Goal: Task Accomplishment & Management: Complete application form

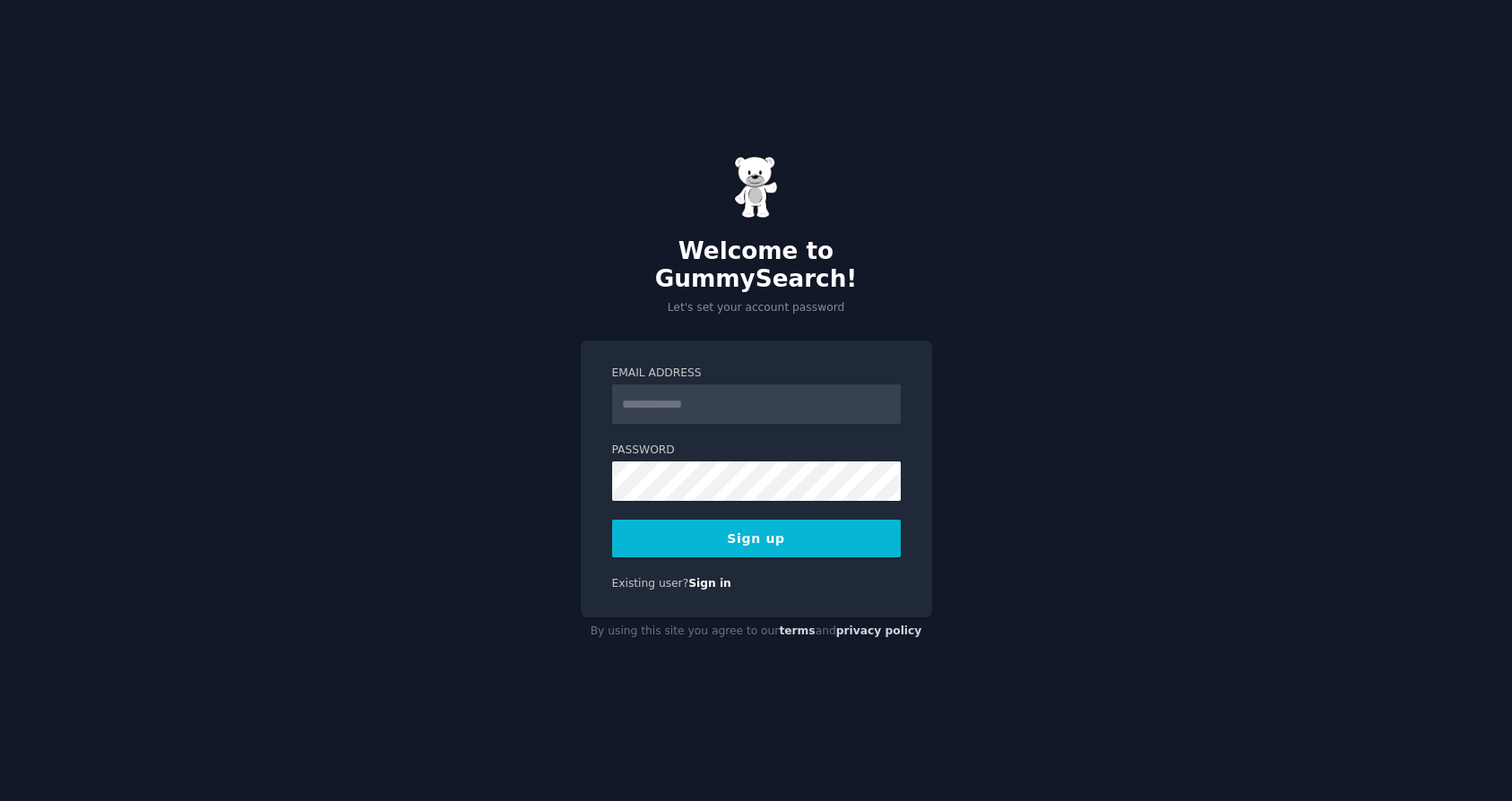
click at [690, 395] on input "Email Address" at bounding box center [756, 404] width 288 height 40
type input "*"
click at [653, 399] on input "Email Address" at bounding box center [756, 404] width 288 height 40
type input "**********"
click at [727, 520] on button "Sign up" at bounding box center [756, 539] width 288 height 38
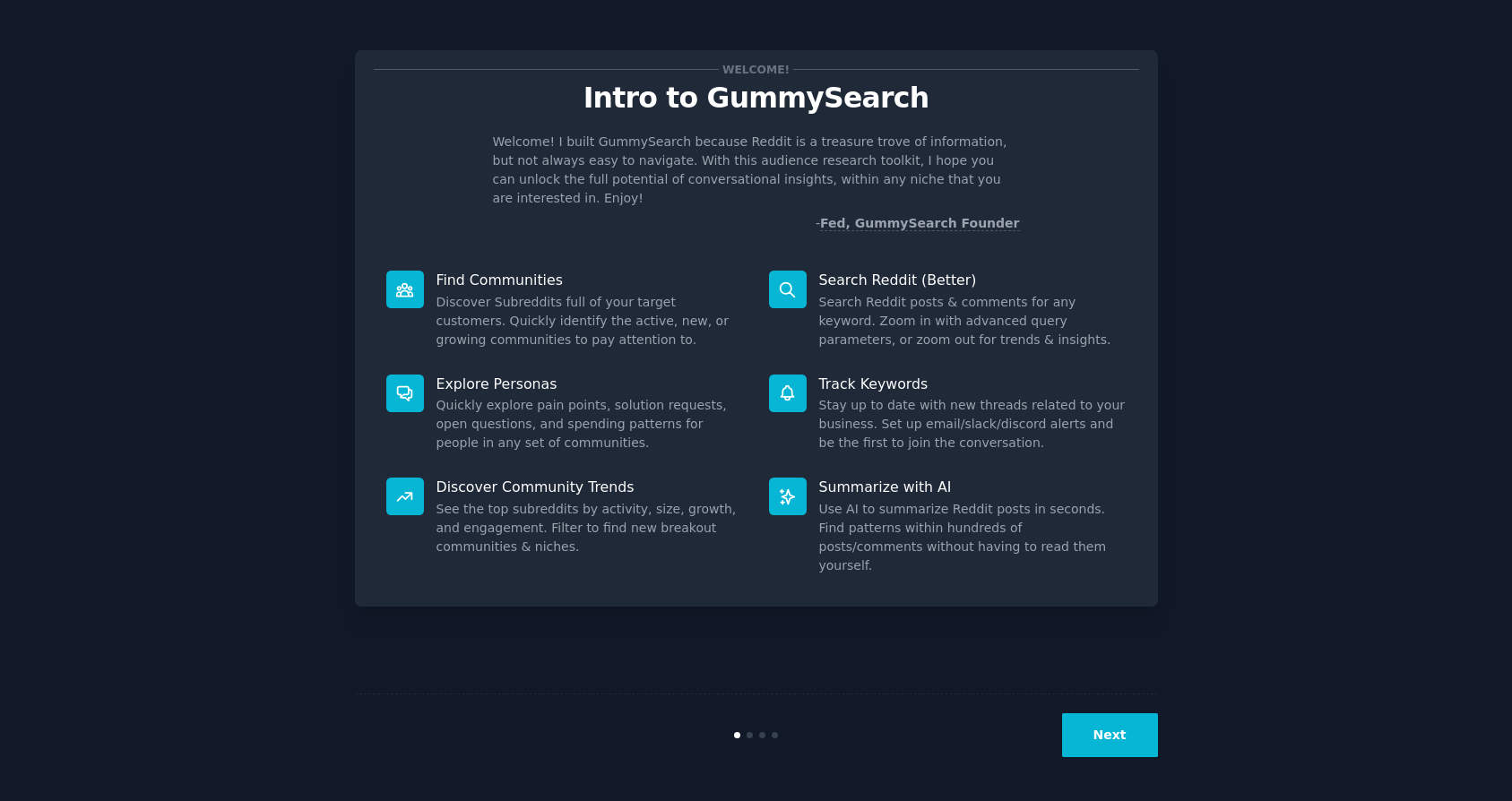
click at [1114, 739] on button "Next" at bounding box center [1110, 735] width 96 height 43
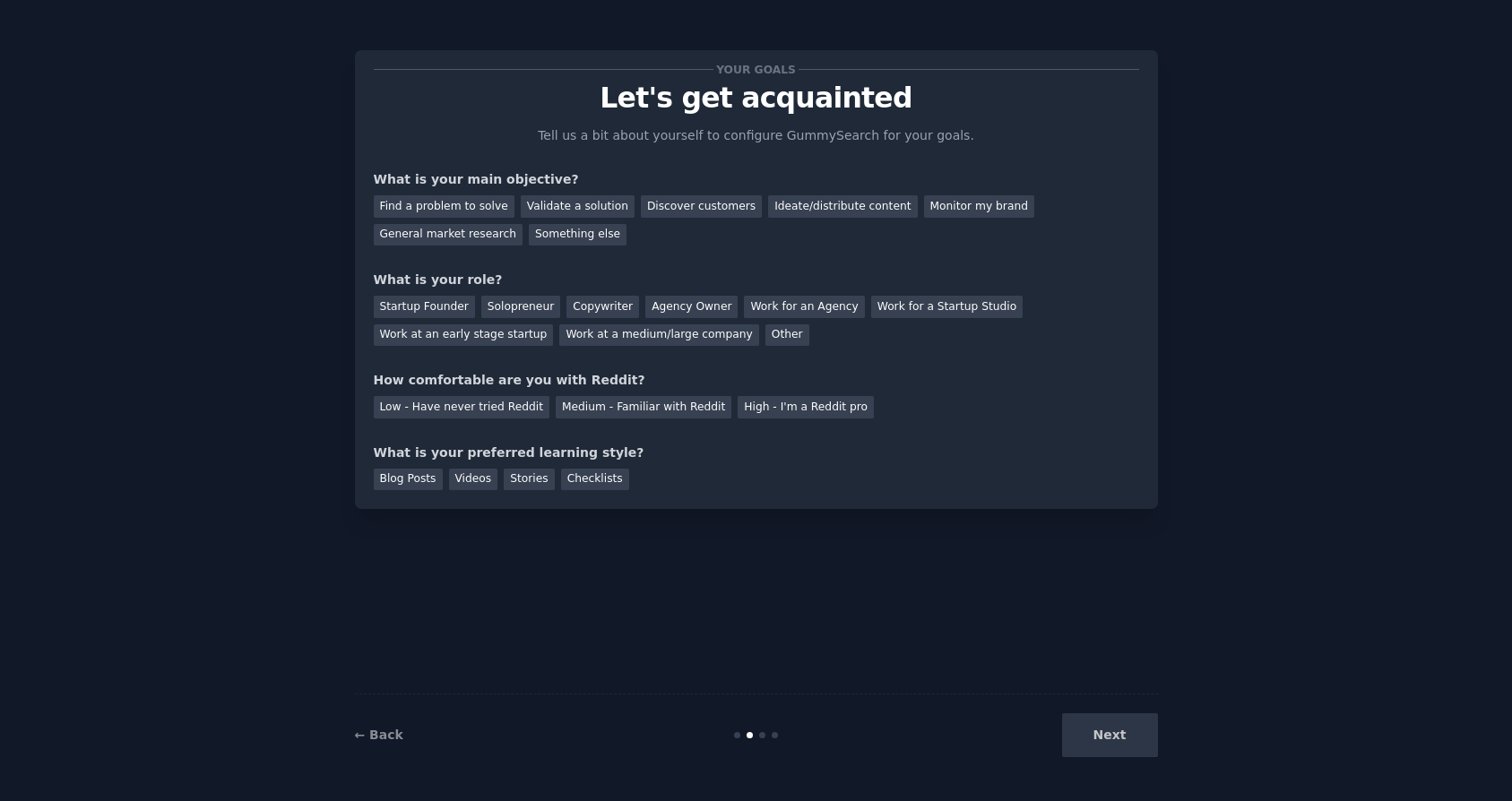
click at [1114, 745] on div "Next" at bounding box center [1024, 735] width 268 height 43
click at [1109, 739] on div "Next" at bounding box center [1024, 735] width 268 height 43
click at [1104, 729] on div "Next" at bounding box center [1024, 735] width 268 height 43
click at [777, 739] on div "← Back Next" at bounding box center [757, 734] width 803 height 82
click at [424, 208] on div "Find a problem to solve" at bounding box center [443, 207] width 141 height 23
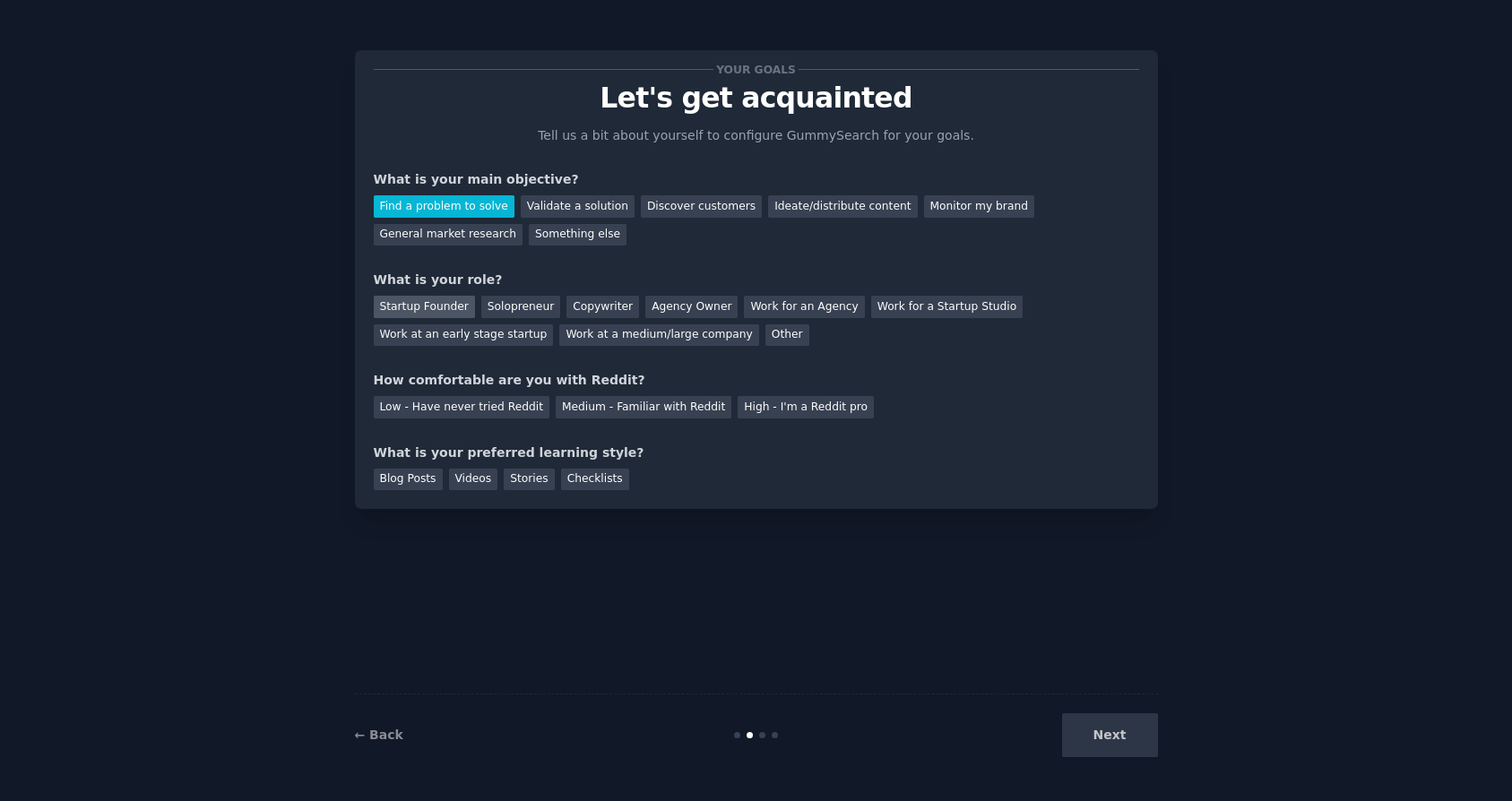
click at [431, 314] on div "Startup Founder" at bounding box center [424, 306] width 102 height 23
click at [493, 315] on div "Solopreneur" at bounding box center [520, 306] width 79 height 23
click at [438, 309] on div "Startup Founder" at bounding box center [424, 306] width 102 height 23
click at [454, 336] on div "Work at an early stage startup" at bounding box center [463, 335] width 180 height 23
click at [418, 401] on div "Low - Have never tried Reddit" at bounding box center [461, 407] width 176 height 23
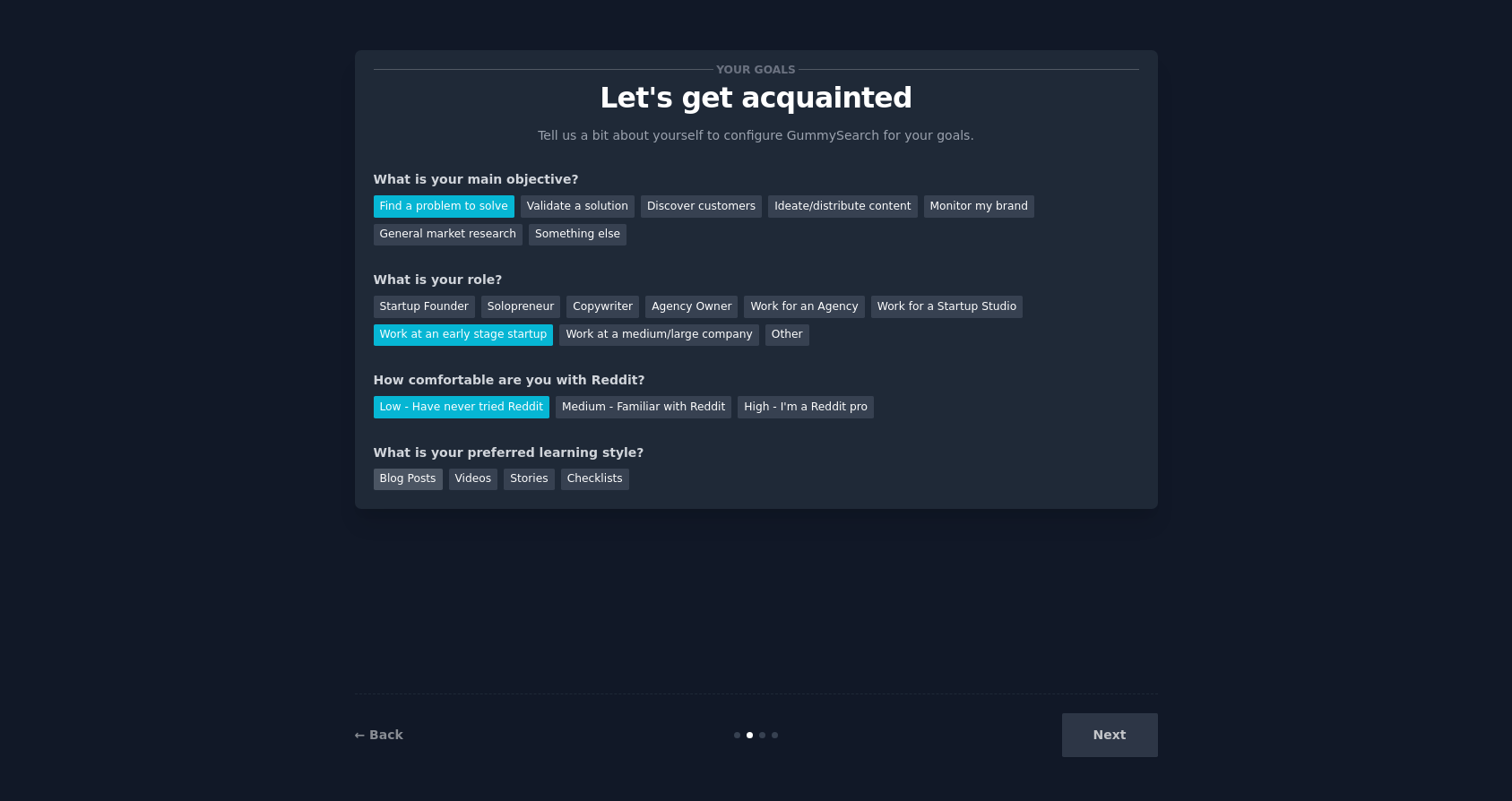
click at [419, 478] on div "Blog Posts" at bounding box center [408, 479] width 69 height 23
click at [505, 477] on div "Stories" at bounding box center [528, 479] width 50 height 23
click at [1102, 738] on button "Next" at bounding box center [1110, 735] width 96 height 43
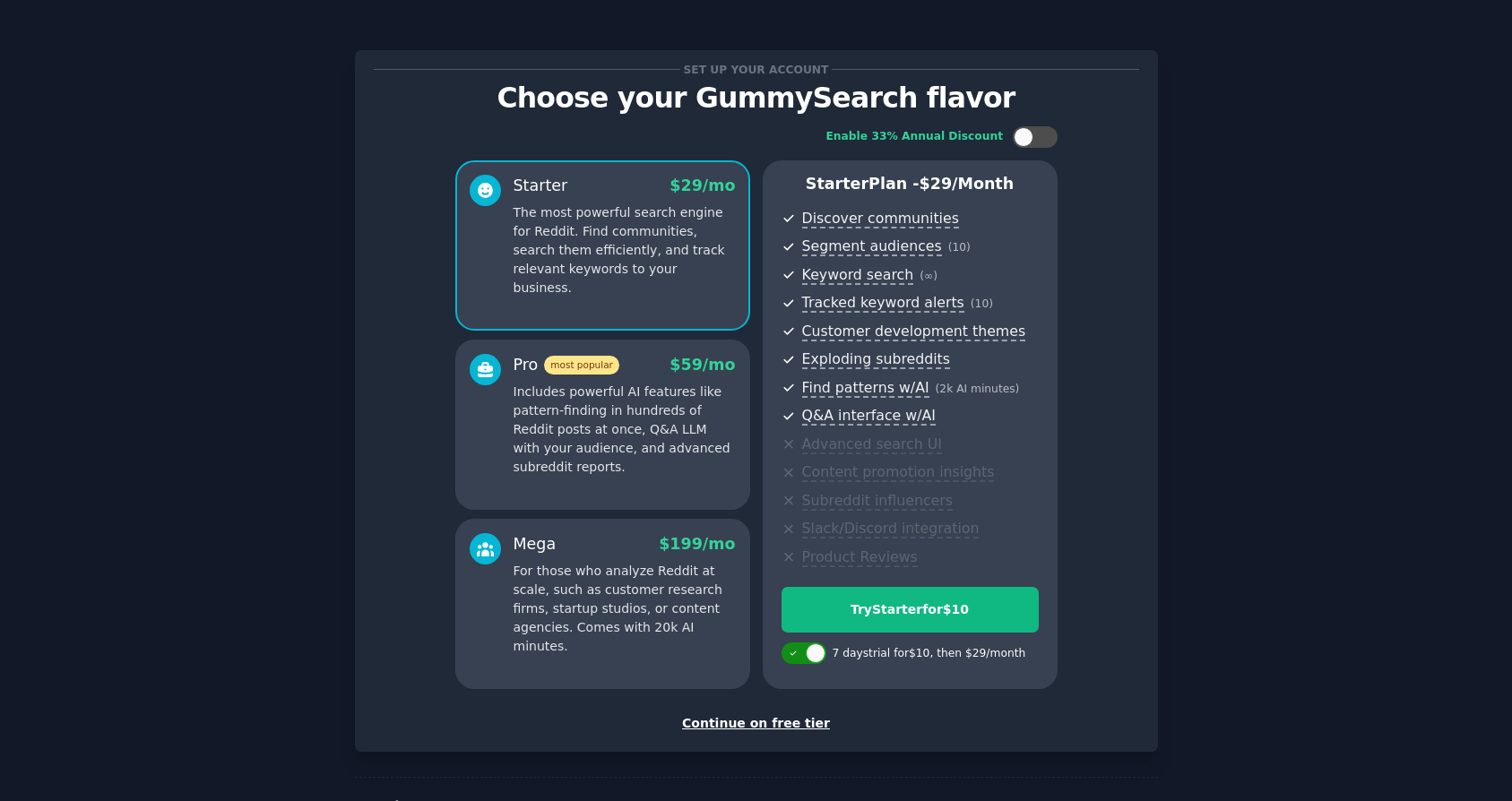
click at [793, 650] on icon at bounding box center [793, 653] width 10 height 10
click at [800, 659] on div at bounding box center [803, 653] width 44 height 22
checkbox input "true"
click at [783, 726] on div "Continue on free tier" at bounding box center [756, 723] width 765 height 19
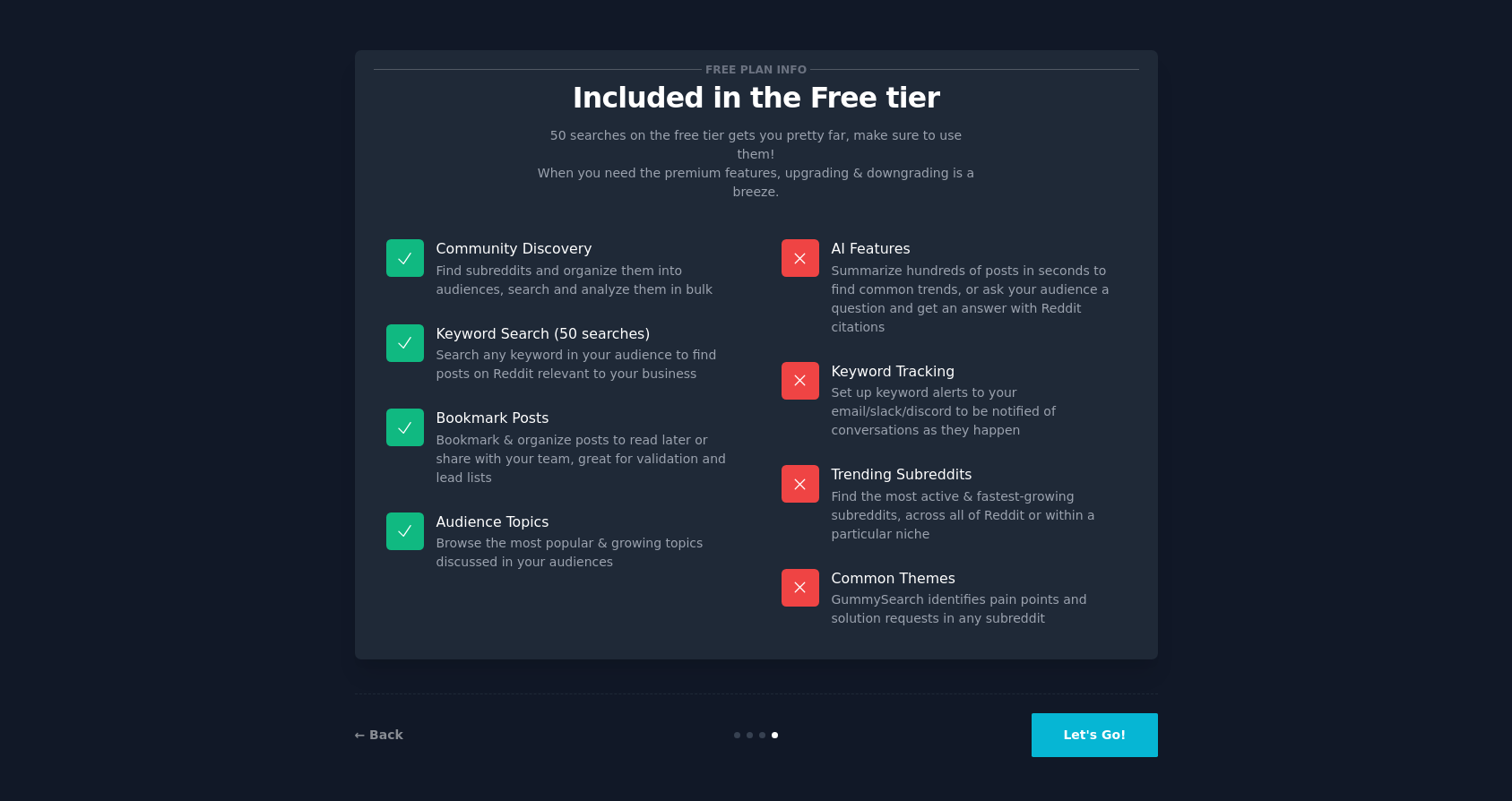
click at [1119, 748] on button "Let's Go!" at bounding box center [1094, 735] width 125 height 43
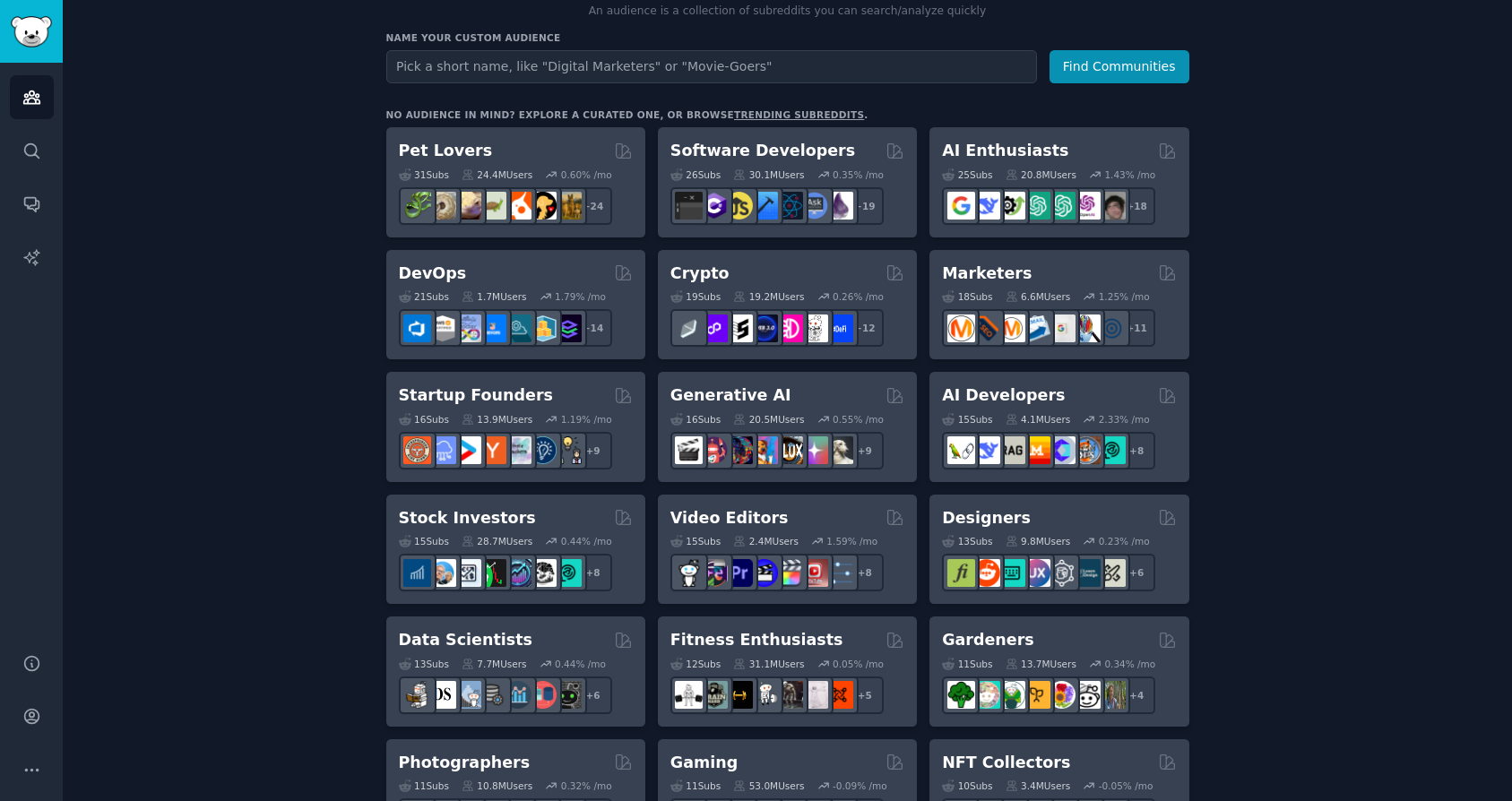
scroll to position [120, 0]
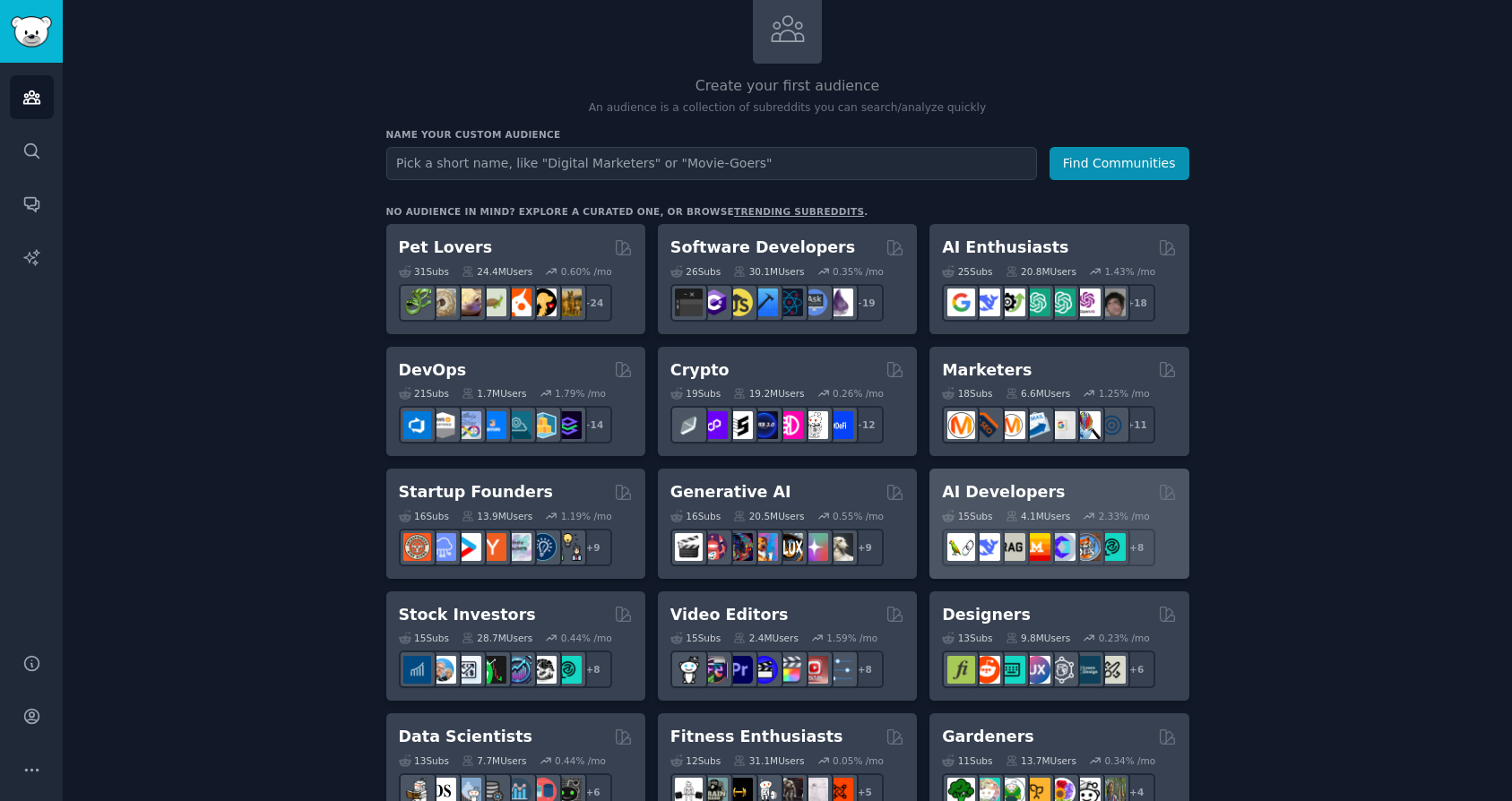
click at [1047, 488] on div "AI Developers" at bounding box center [1059, 492] width 234 height 23
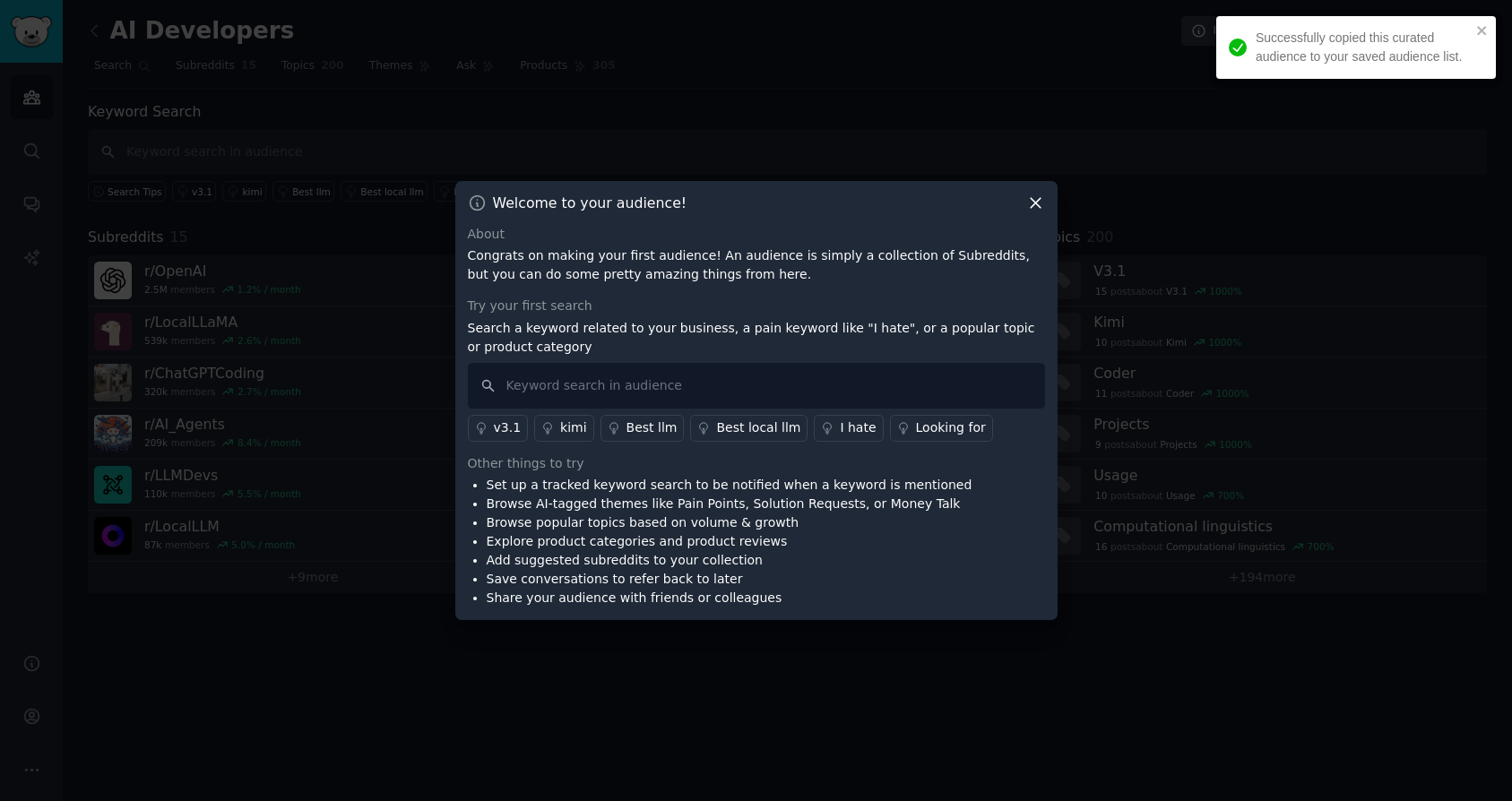
click at [1032, 205] on icon at bounding box center [1035, 203] width 10 height 10
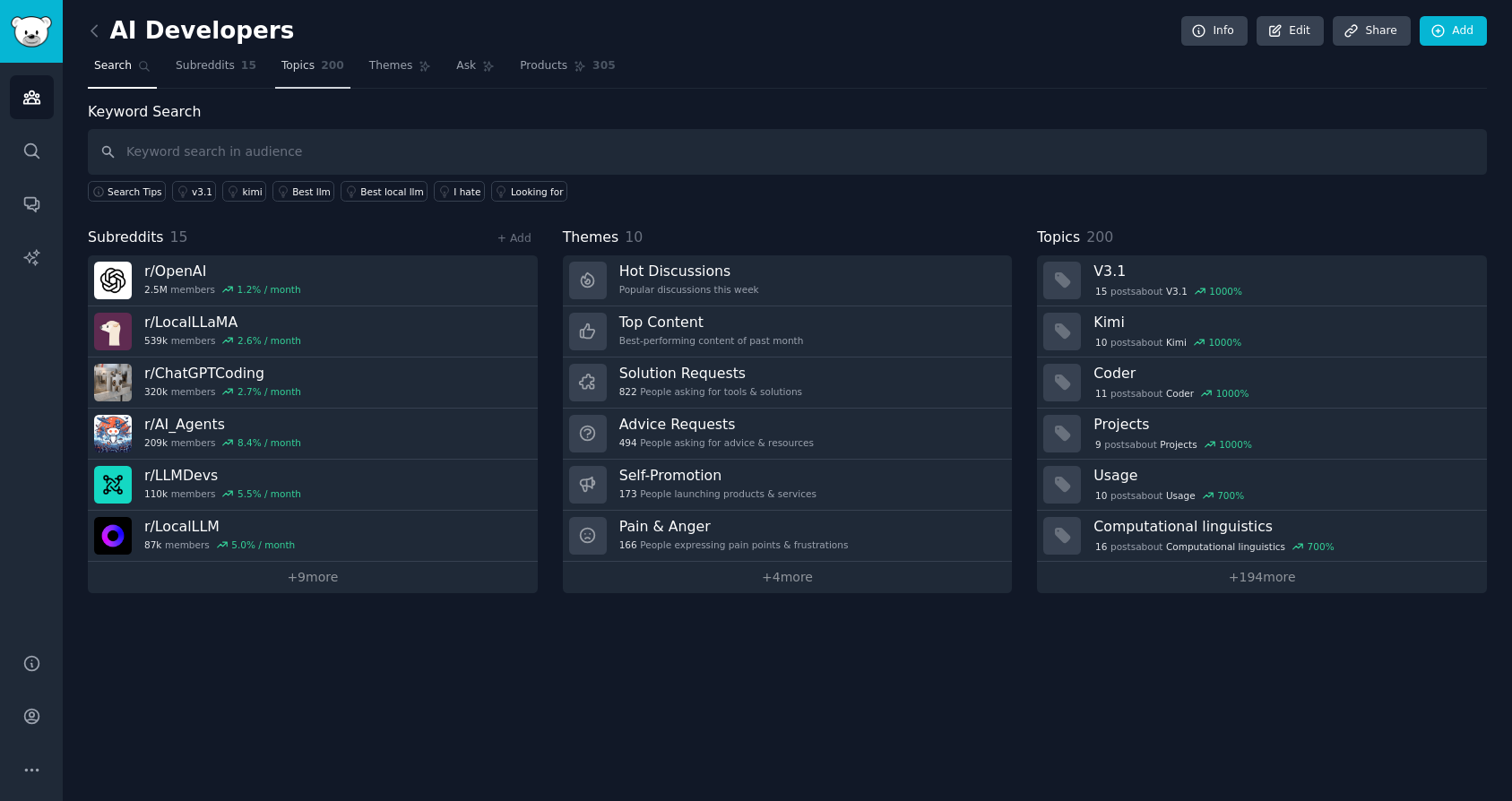
click at [306, 68] on span "Topics" at bounding box center [297, 66] width 34 height 16
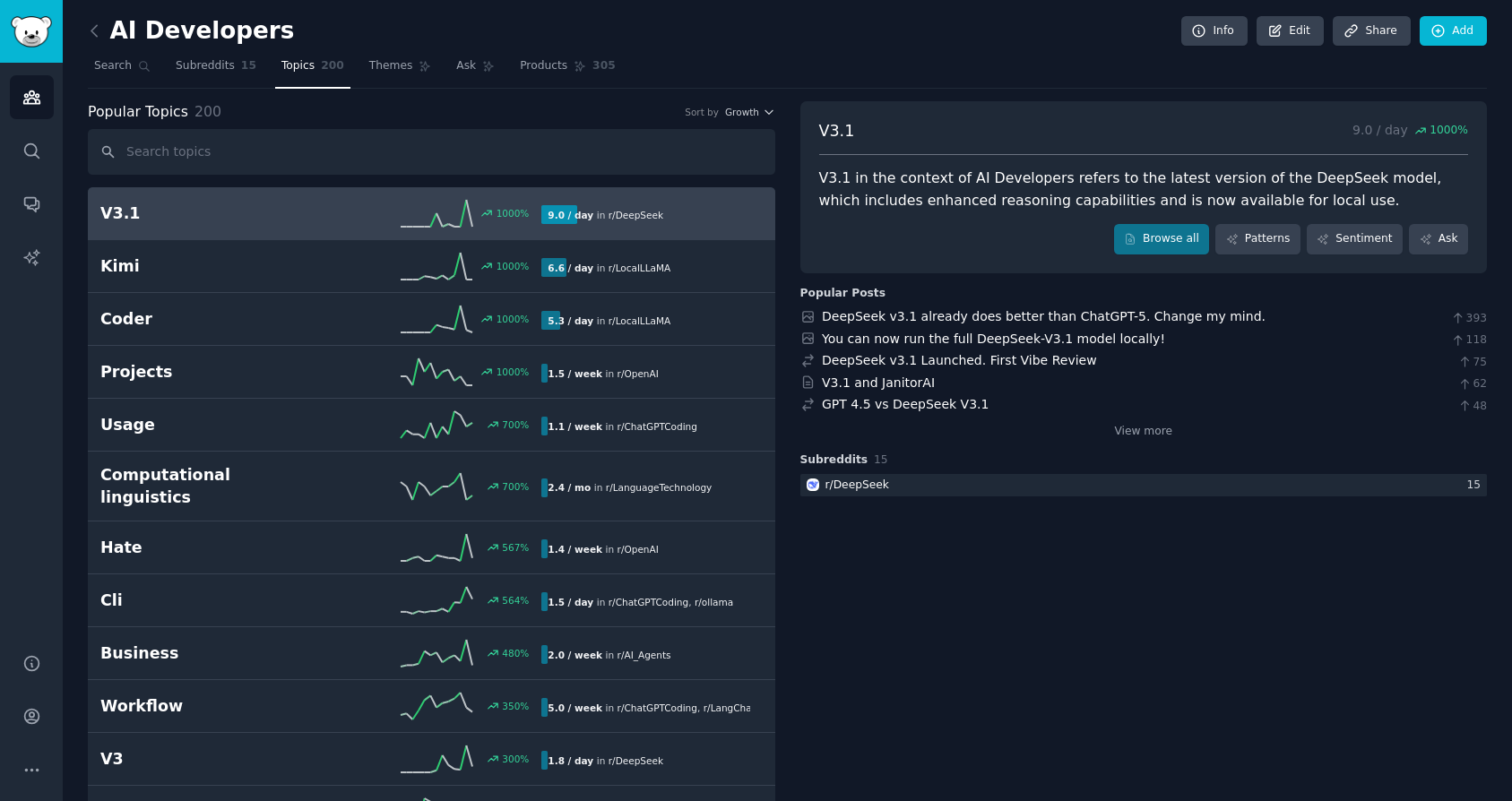
click at [322, 231] on link "V3.1 1000 % 9.0 / day in r/ DeepSeek" at bounding box center [431, 214] width 687 height 53
click at [1078, 307] on div "DeepSeek v3.1 already does better than ChatGPT-5. Change my mind." at bounding box center [1043, 316] width 443 height 19
click at [1081, 320] on link "DeepSeek v3.1 already does better than ChatGPT-5. Change my mind." at bounding box center [1043, 316] width 443 height 14
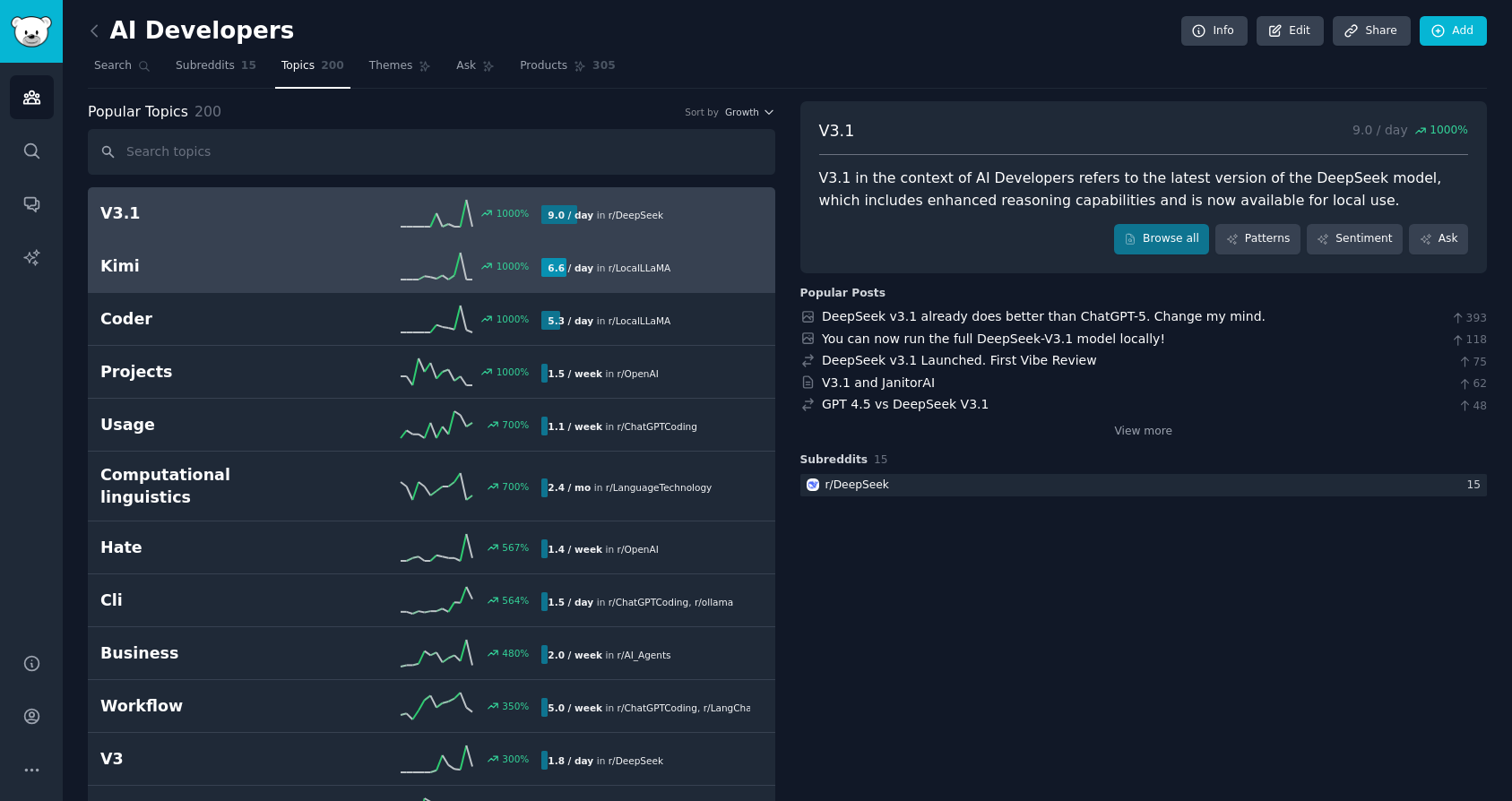
click at [295, 279] on div "Kimi 1000 % 6.6 / day in r/ LocalLLaMA 1000% increase in mentions recently" at bounding box center [431, 266] width 663 height 27
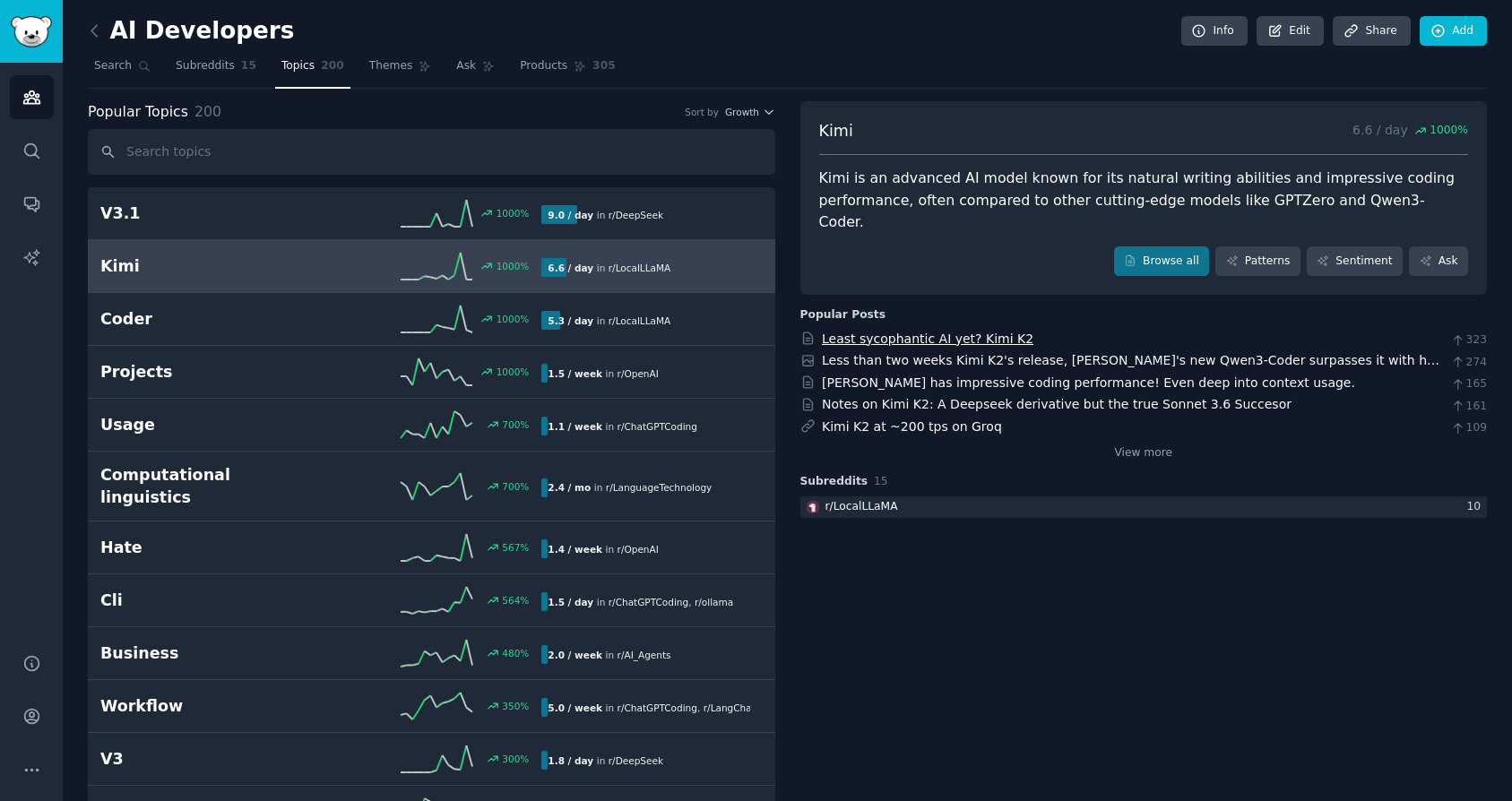
click at [991, 332] on link "Least sycophantic AI yet? Kimi K2" at bounding box center [927, 339] width 211 height 14
click at [195, 70] on span "Subreddits" at bounding box center [205, 66] width 59 height 16
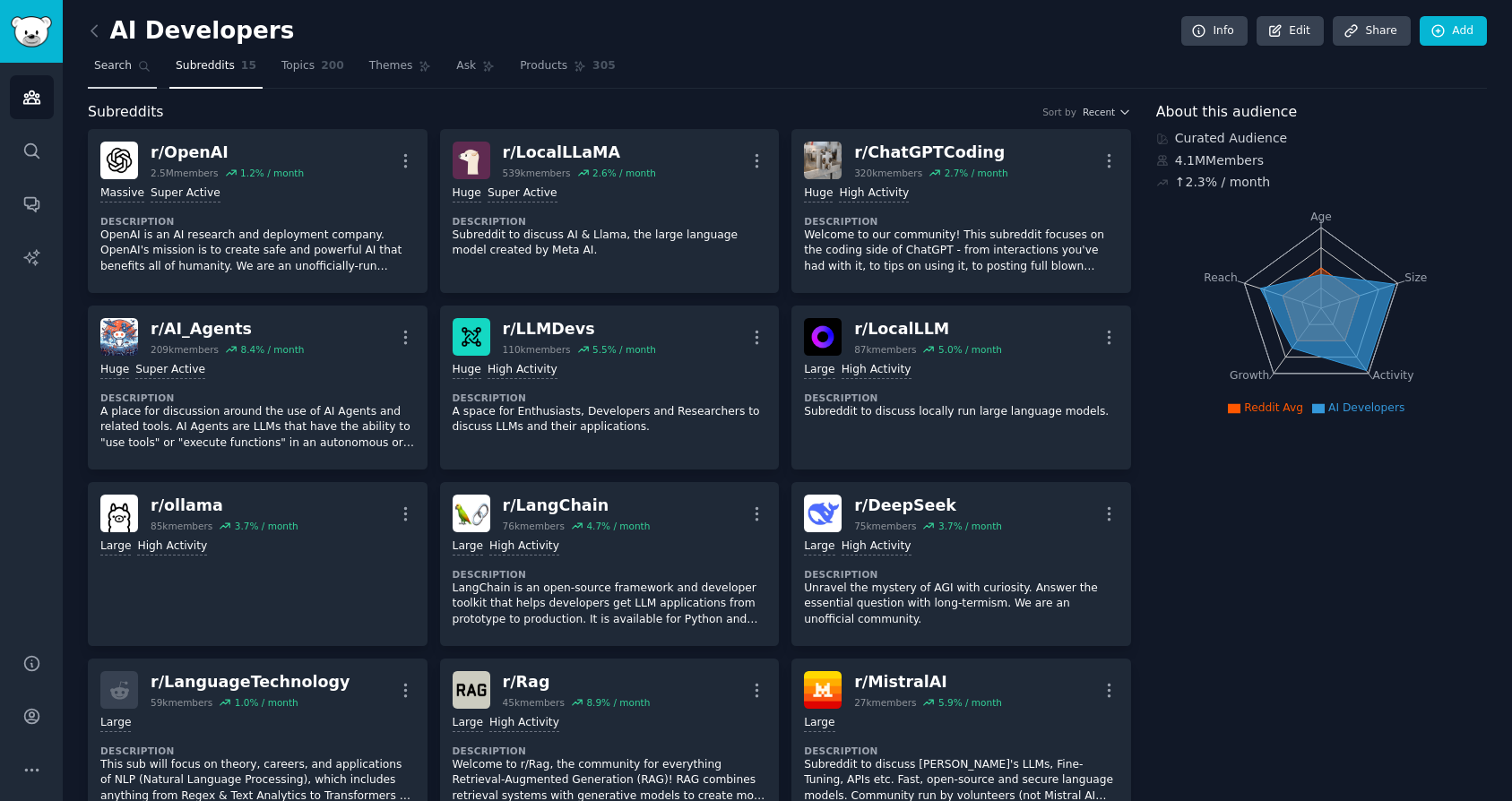
click at [118, 68] on span "Search" at bounding box center [113, 66] width 38 height 16
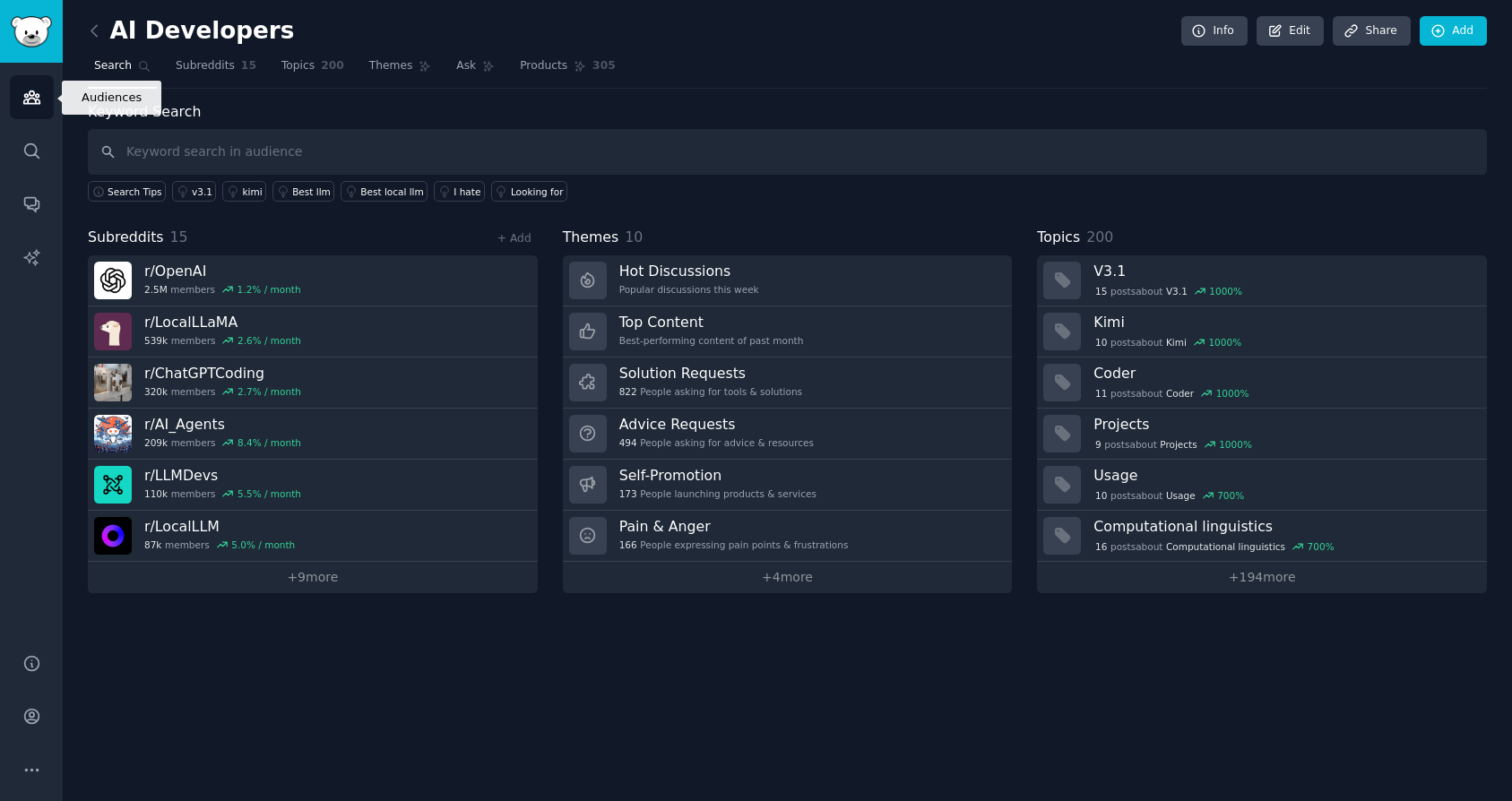
click at [29, 107] on link "Audiences" at bounding box center [32, 97] width 44 height 43
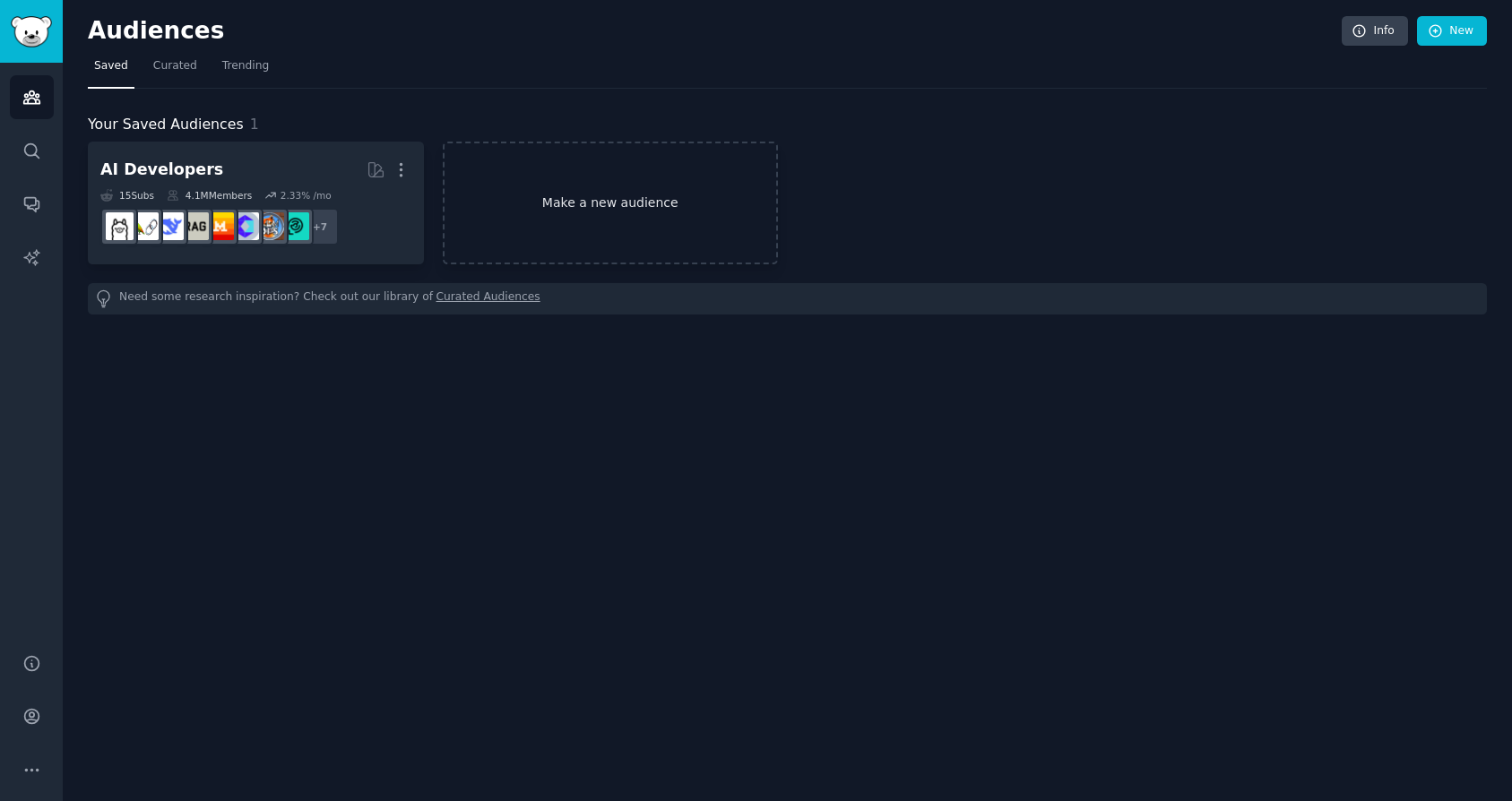
click at [611, 189] on link "Make a new audience" at bounding box center [610, 202] width 336 height 122
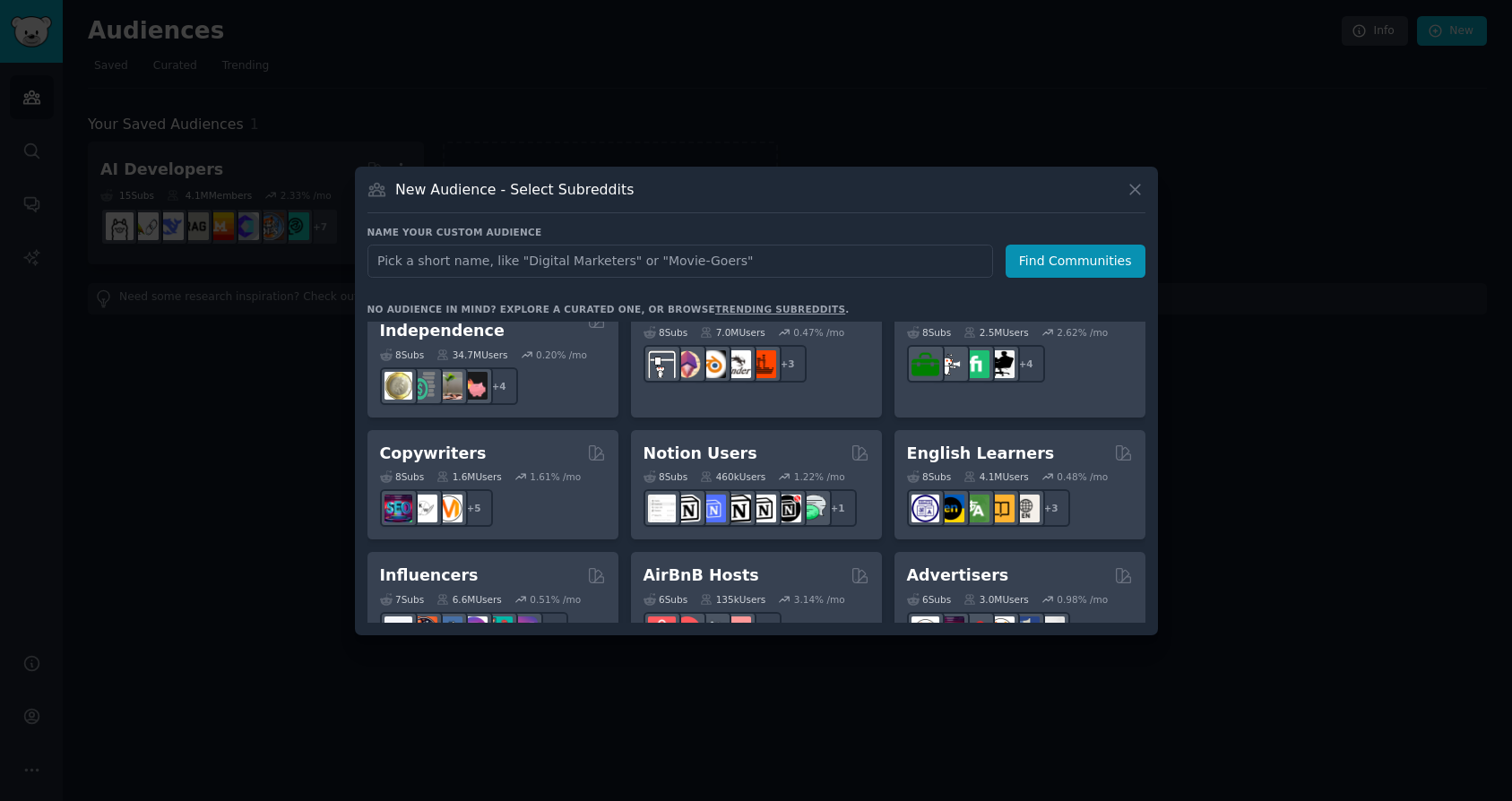
scroll to position [1020, 0]
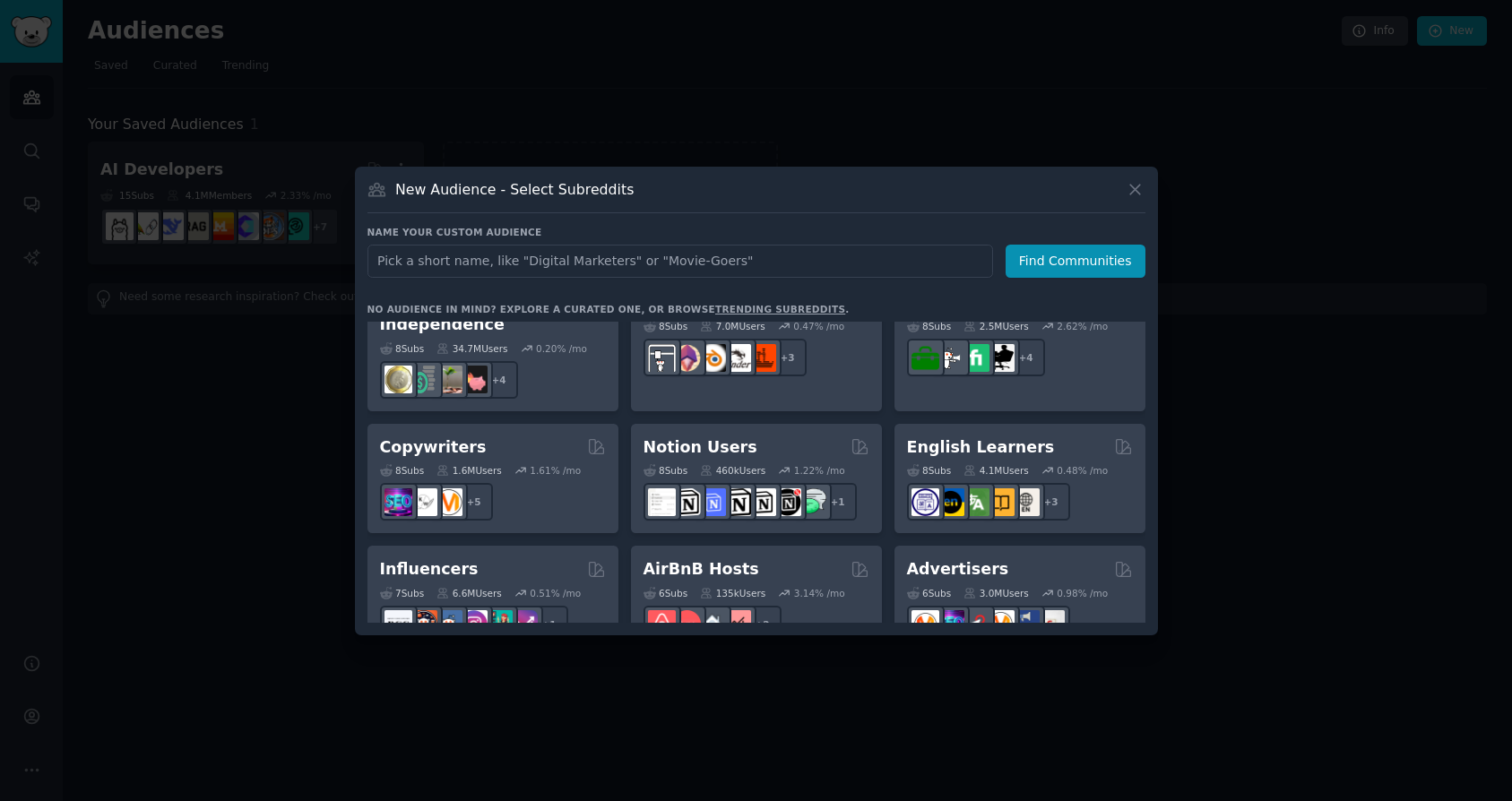
click at [781, 267] on input "text" at bounding box center [680, 261] width 625 height 34
type input "web"
click button "Find Communities" at bounding box center [1075, 261] width 140 height 34
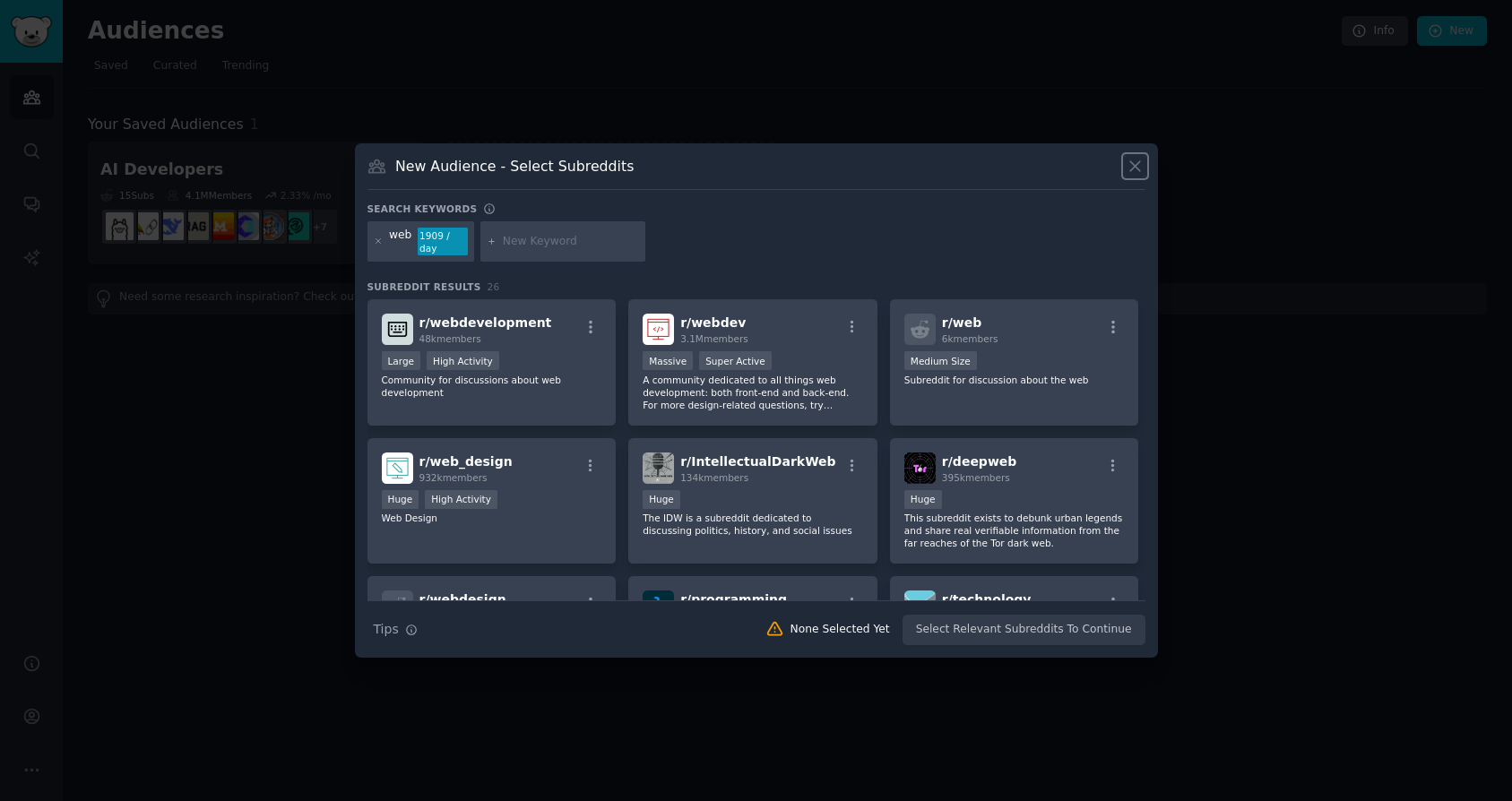
click at [1133, 168] on icon at bounding box center [1135, 166] width 19 height 19
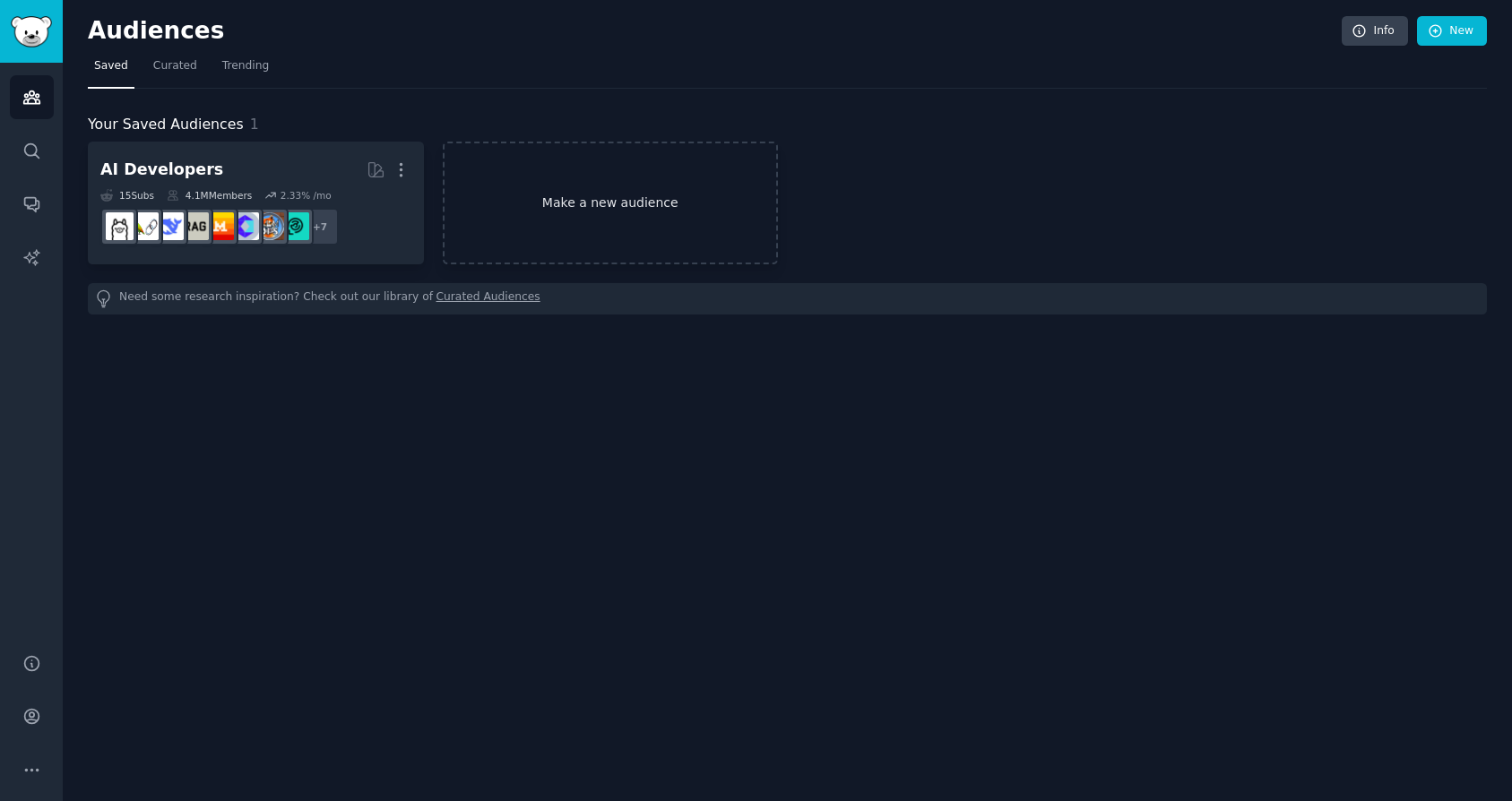
click at [595, 214] on link "Make a new audience" at bounding box center [610, 202] width 336 height 122
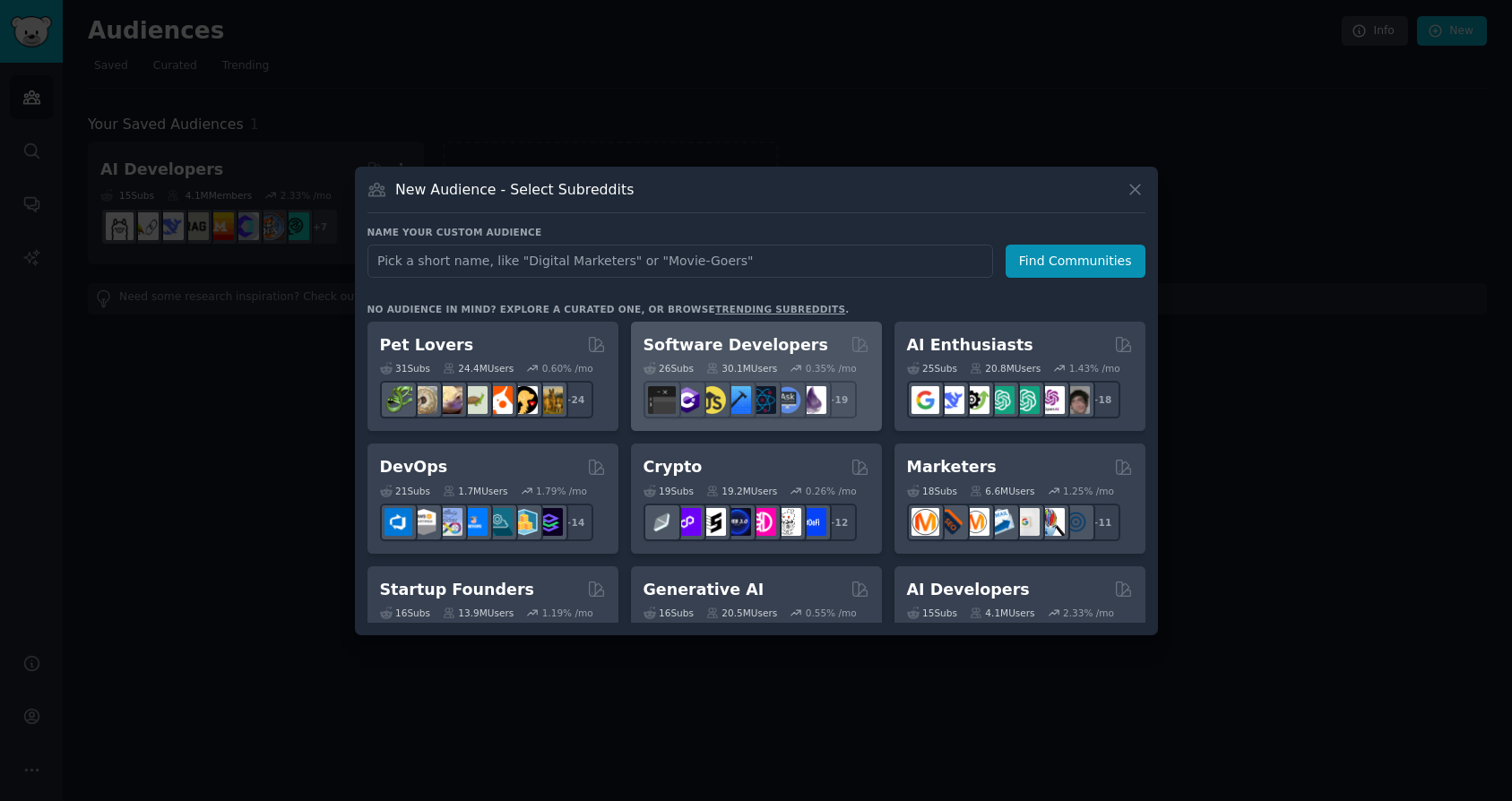
click at [766, 342] on h2 "Software Developers" at bounding box center [736, 345] width 185 height 23
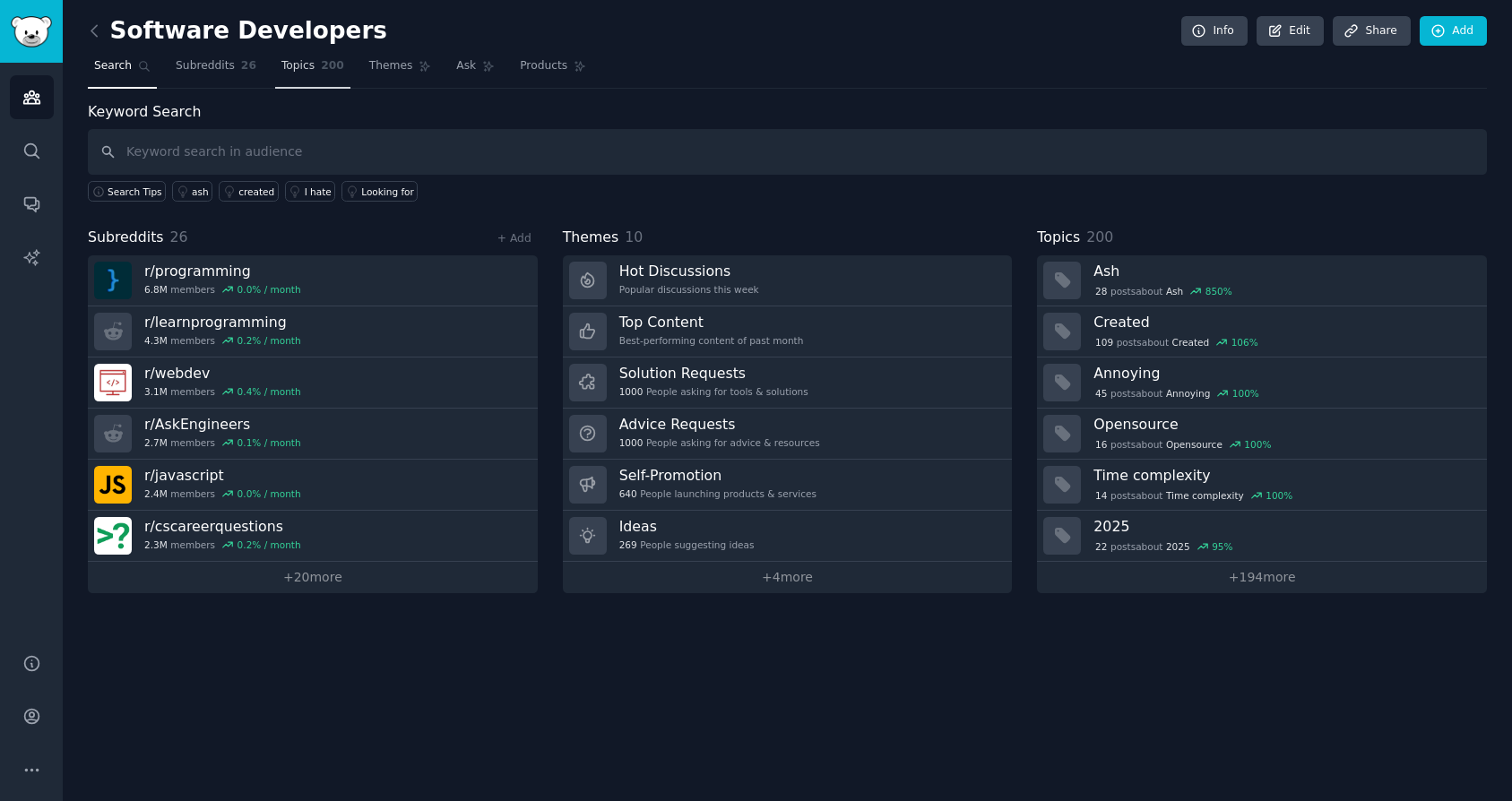
click at [310, 67] on span "Topics" at bounding box center [297, 66] width 34 height 16
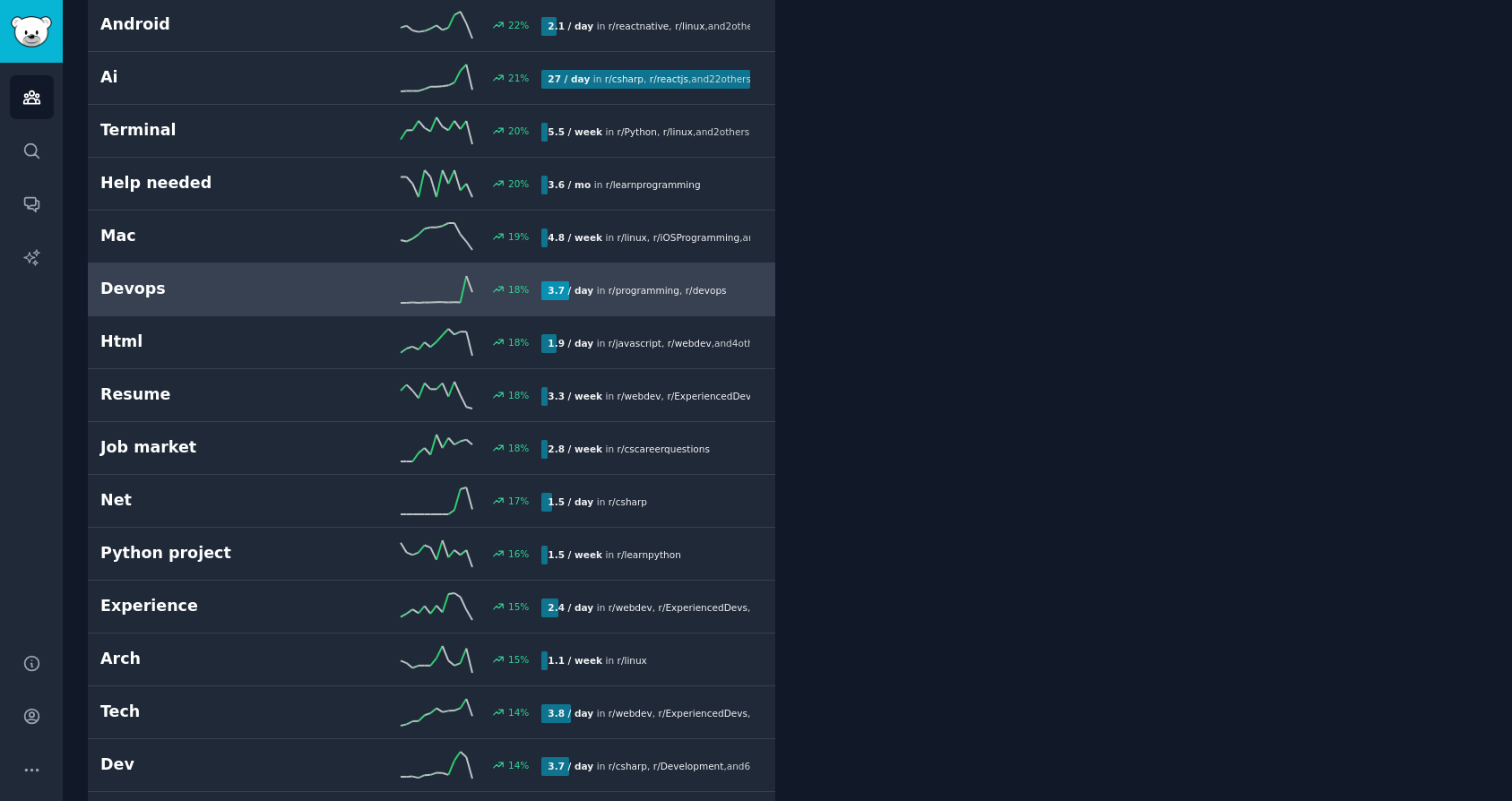
scroll to position [1695, 0]
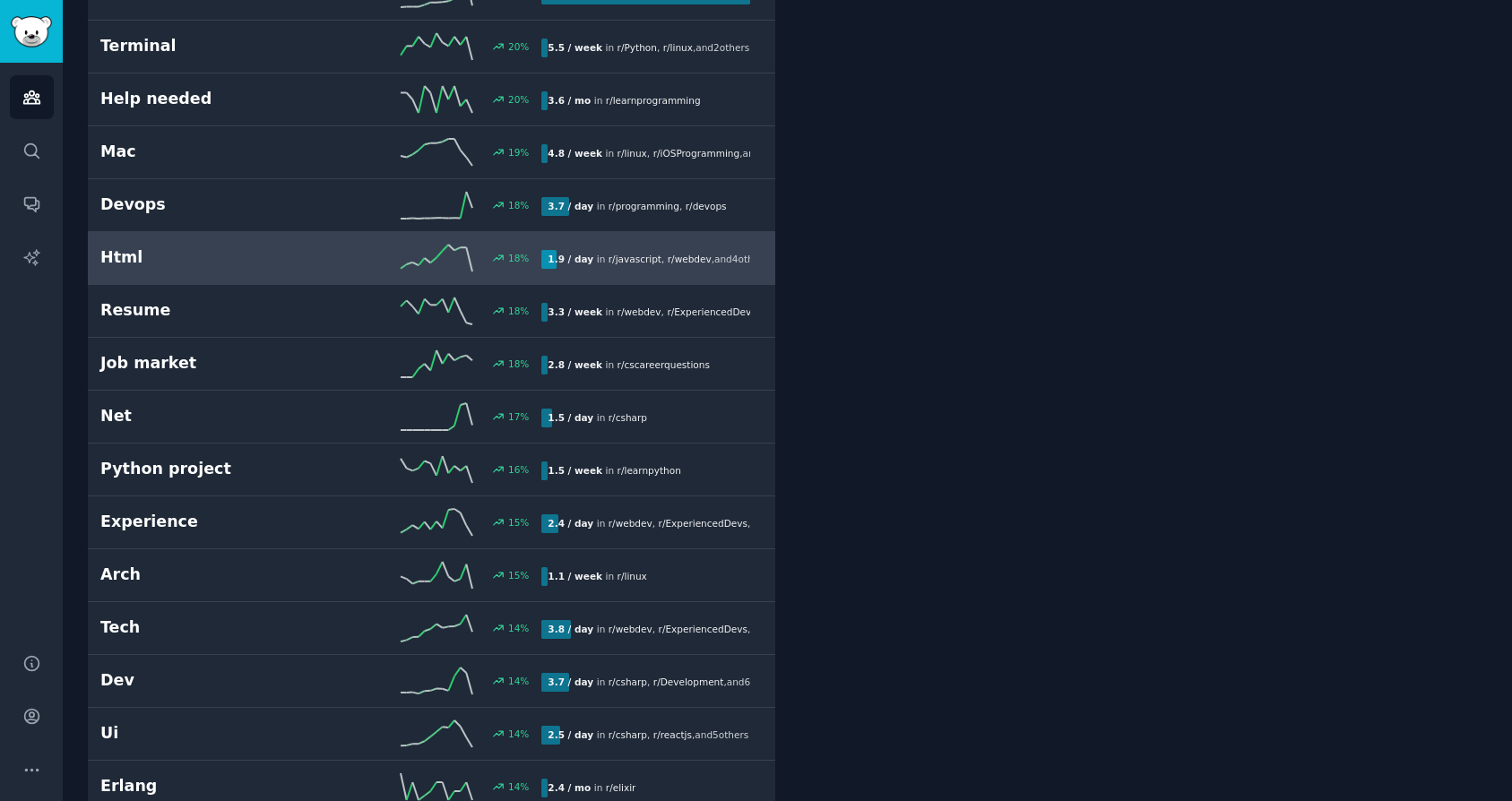
click at [307, 259] on h2 "Html" at bounding box center [210, 257] width 220 height 23
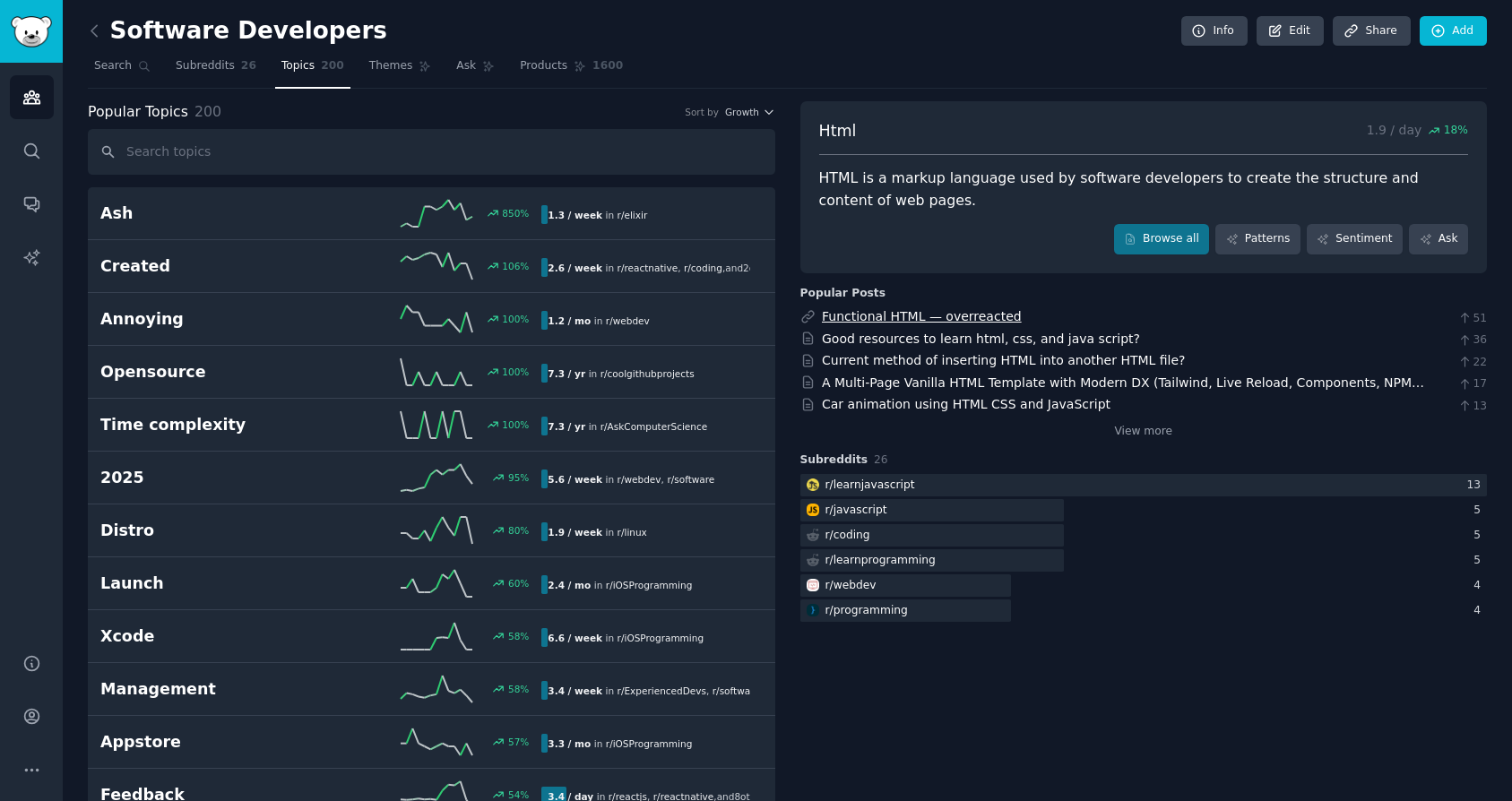
click at [1003, 322] on link "Functional HTML — overreacted" at bounding box center [922, 316] width 200 height 14
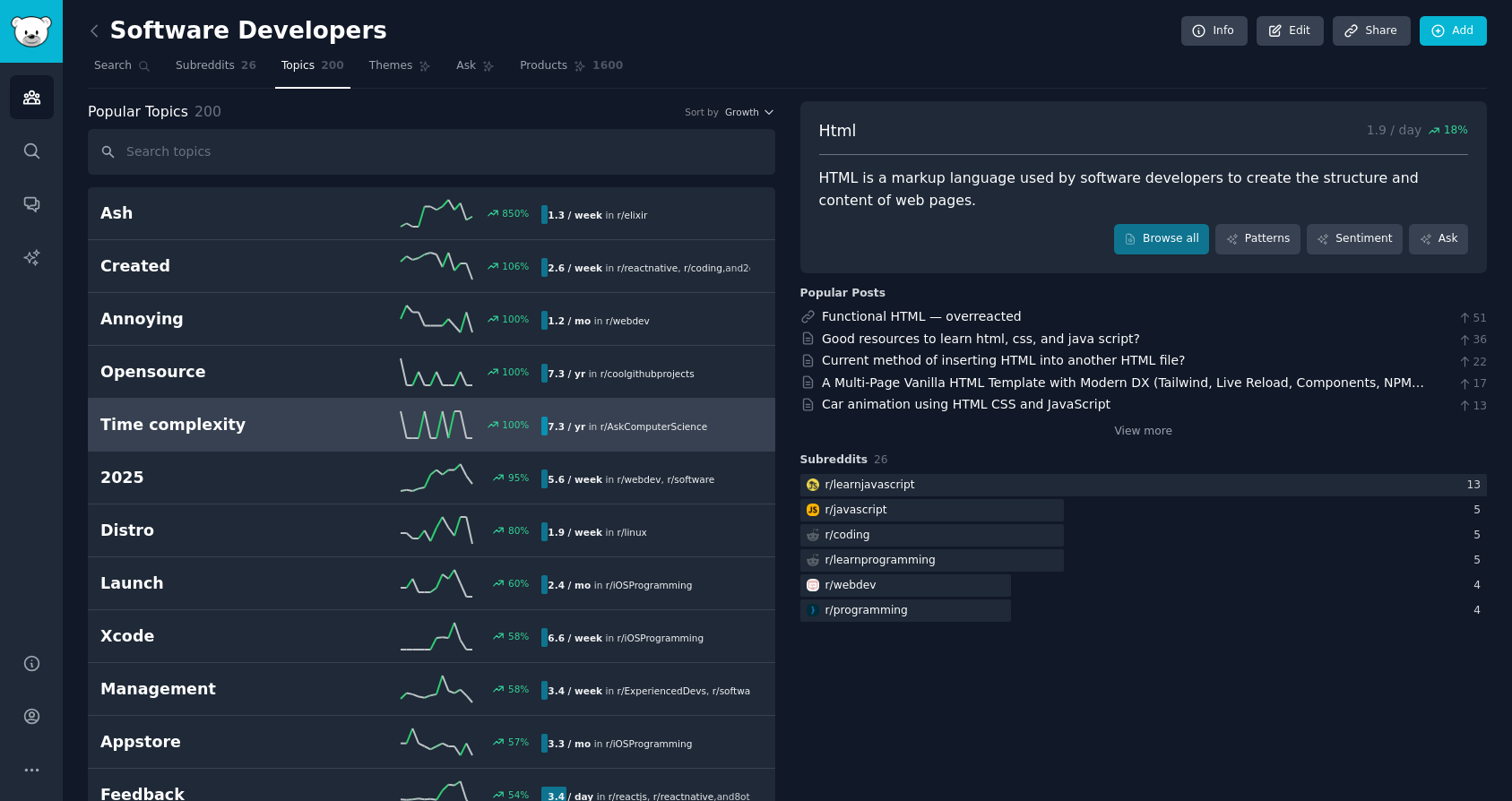
click at [267, 429] on h2 "Time complexity" at bounding box center [210, 425] width 220 height 23
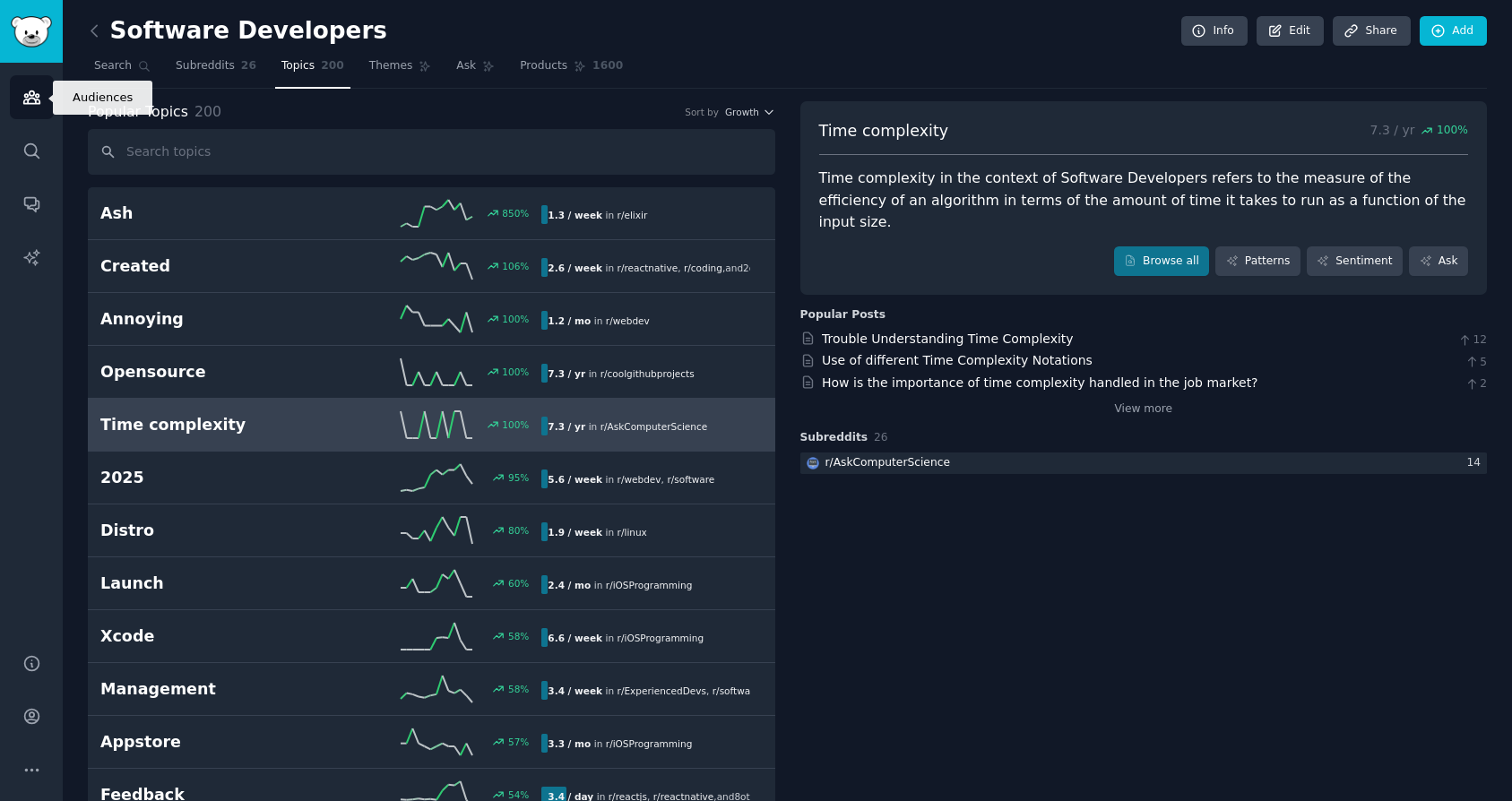
click at [35, 110] on link "Audiences" at bounding box center [32, 97] width 44 height 43
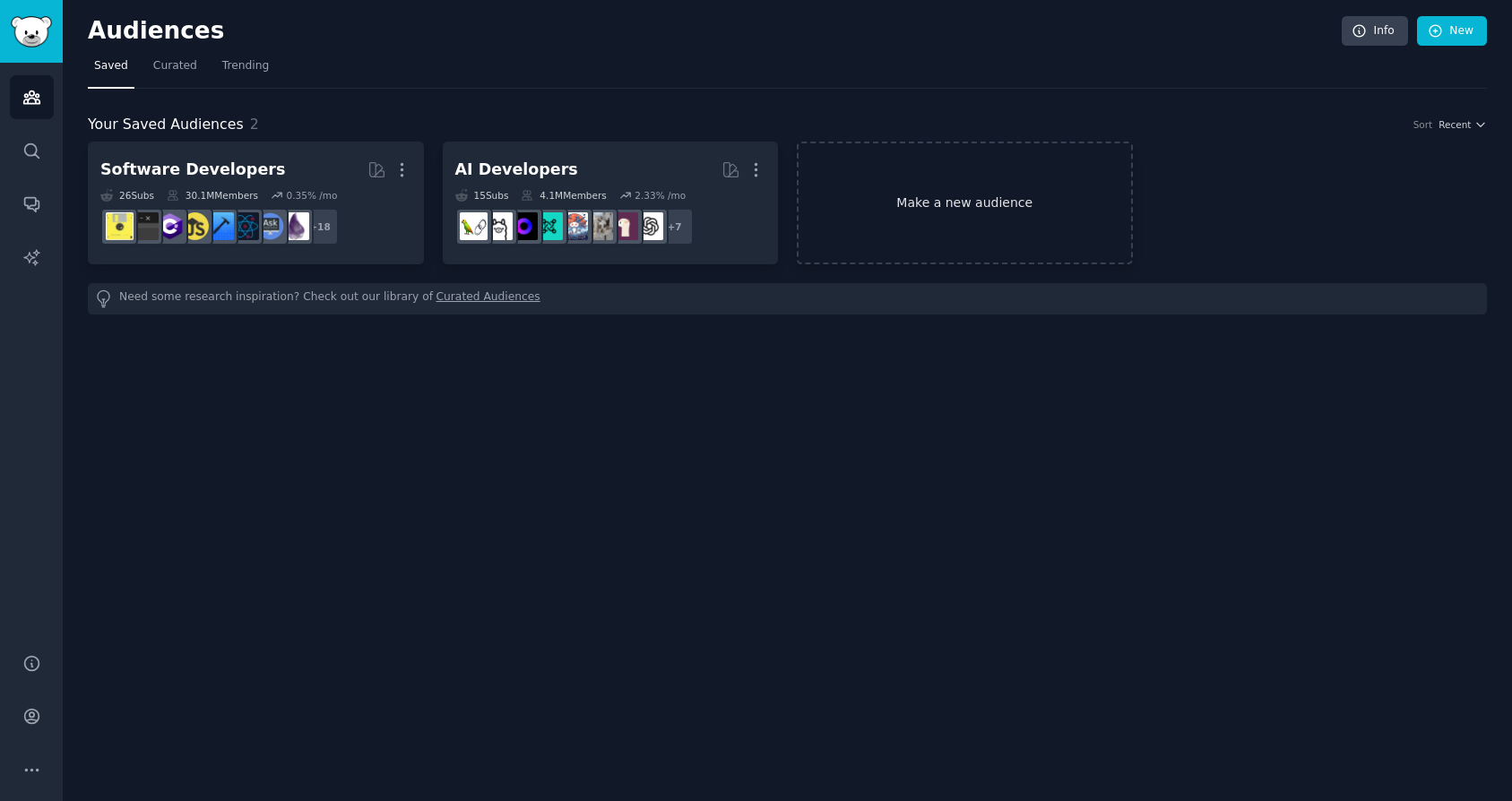
click at [945, 224] on link "Make a new audience" at bounding box center [964, 202] width 336 height 122
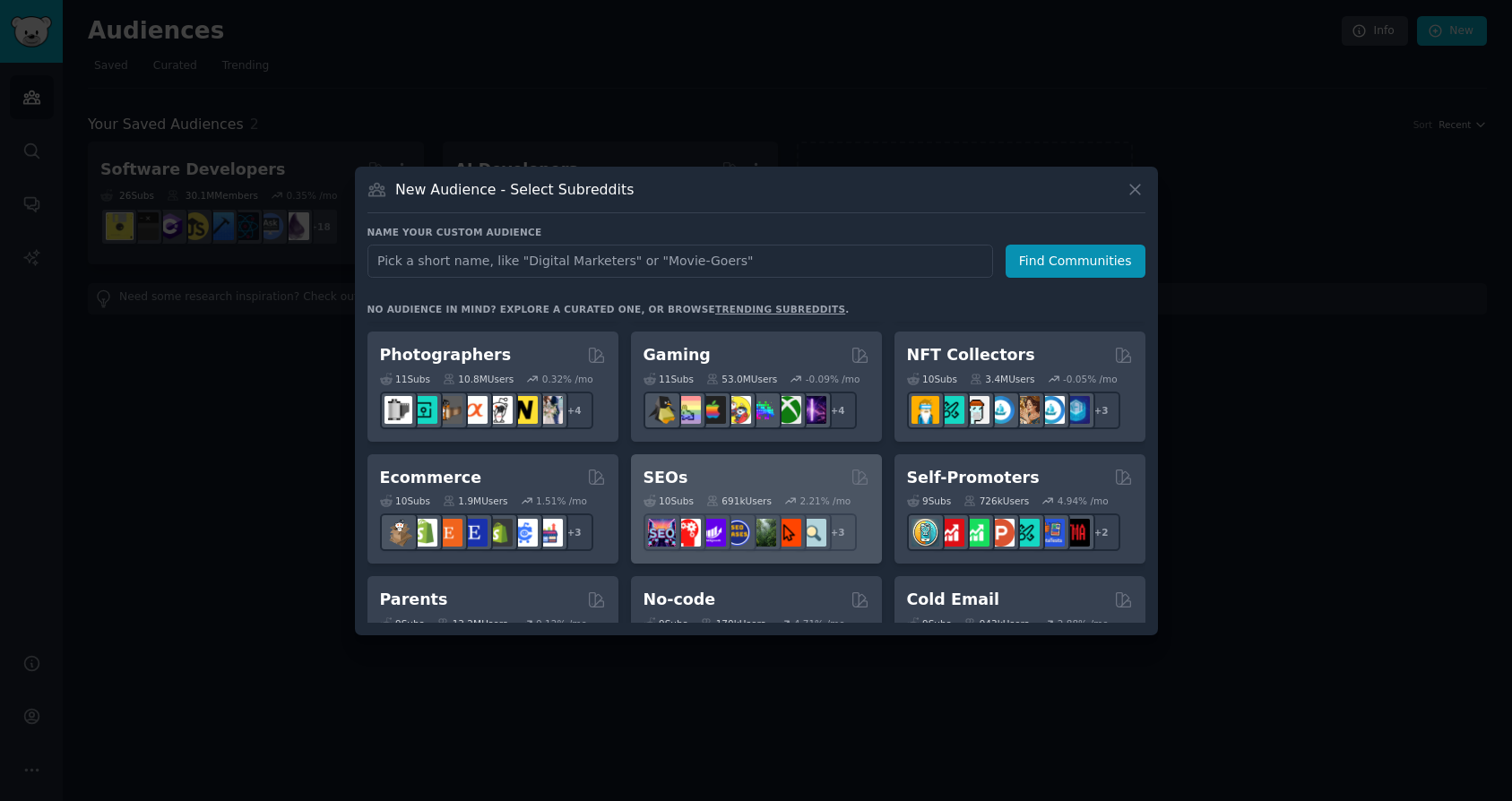
scroll to position [616, 0]
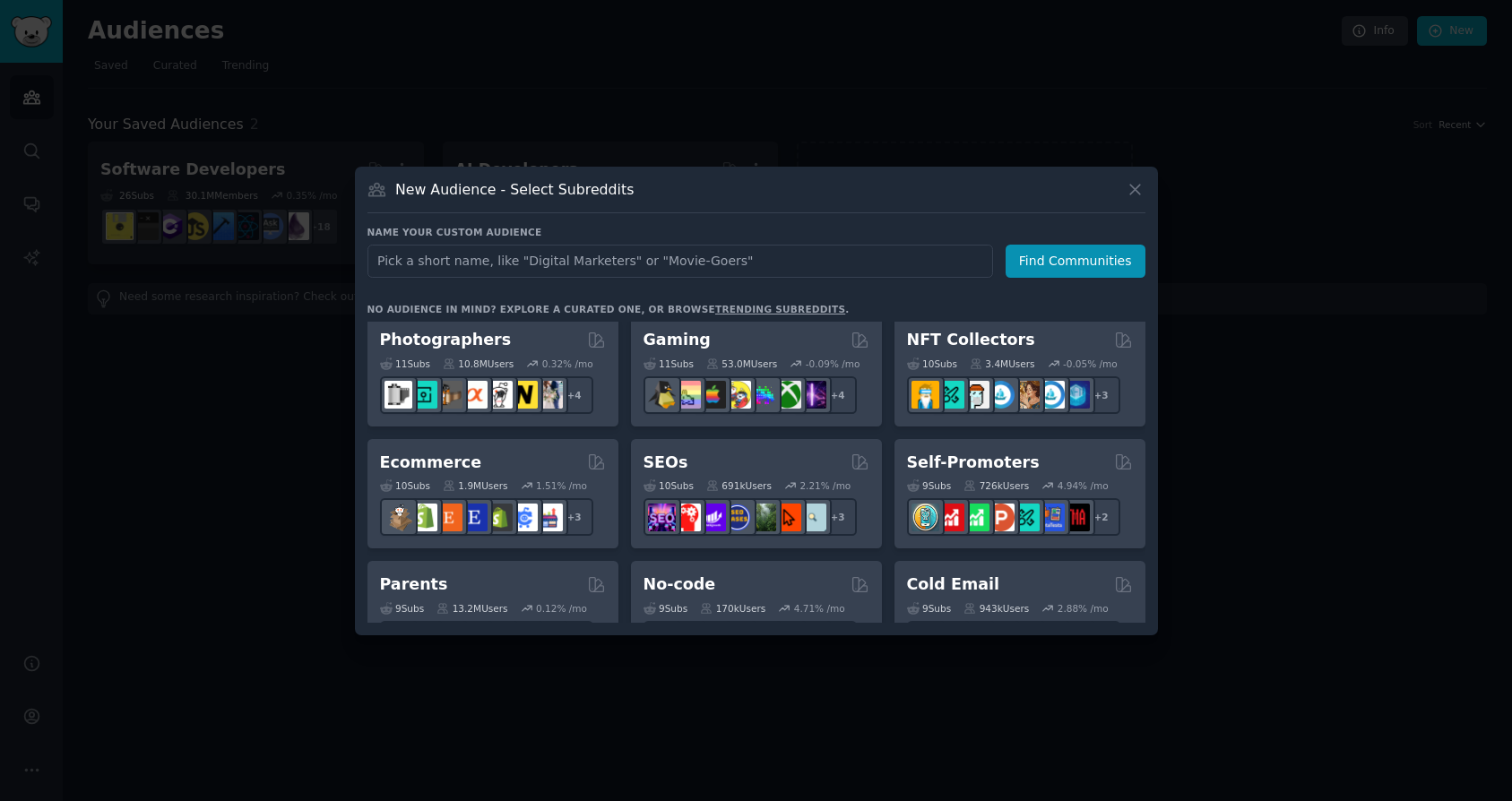
click at [608, 271] on input "text" at bounding box center [680, 261] width 625 height 34
type input "wordpress"
click button "Find Communities" at bounding box center [1075, 261] width 140 height 34
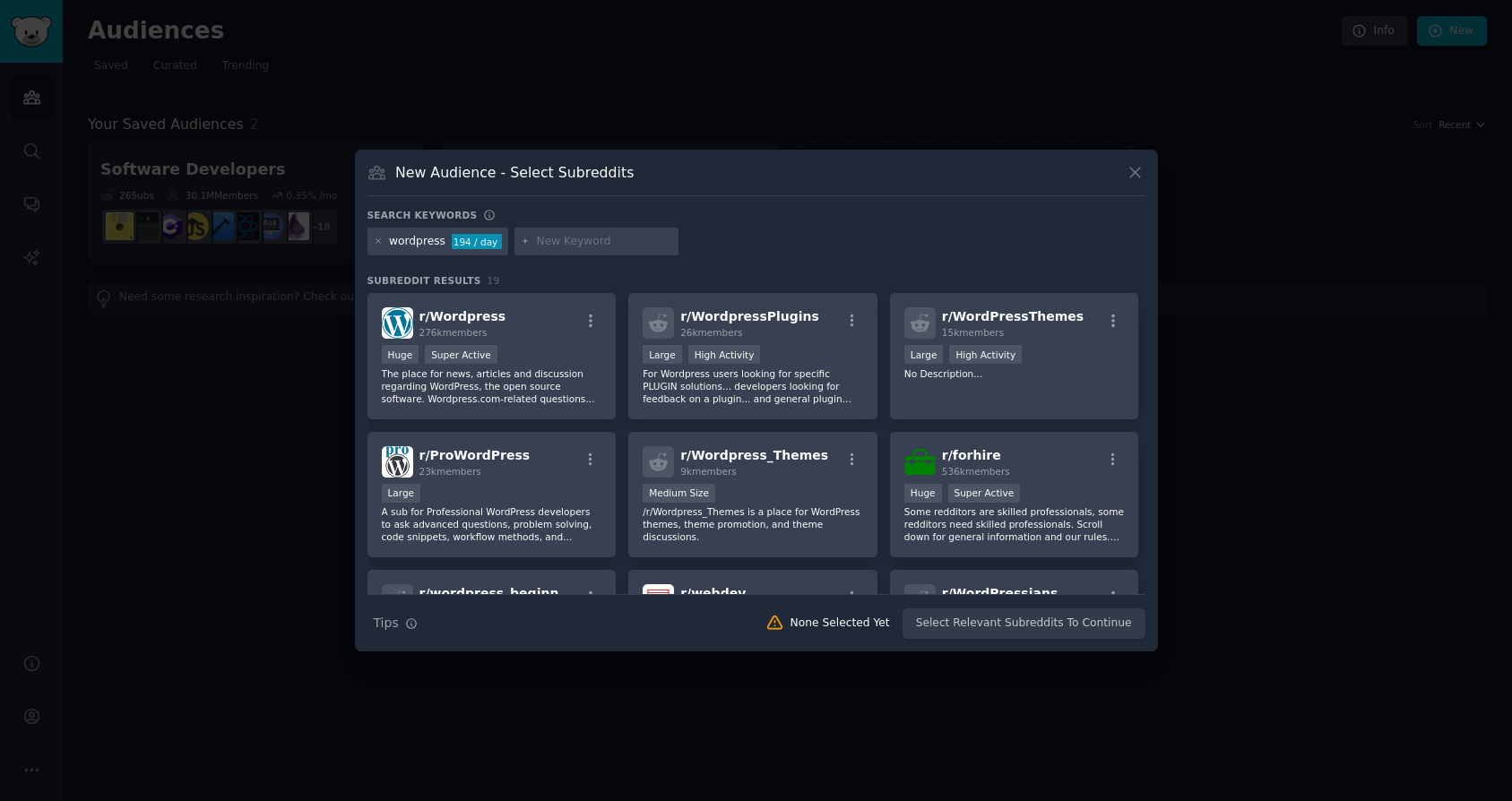
click at [535, 213] on div "Search keywords" at bounding box center [756, 217] width 778 height 19
click at [558, 248] on input "text" at bounding box center [604, 242] width 136 height 16
type input "development"
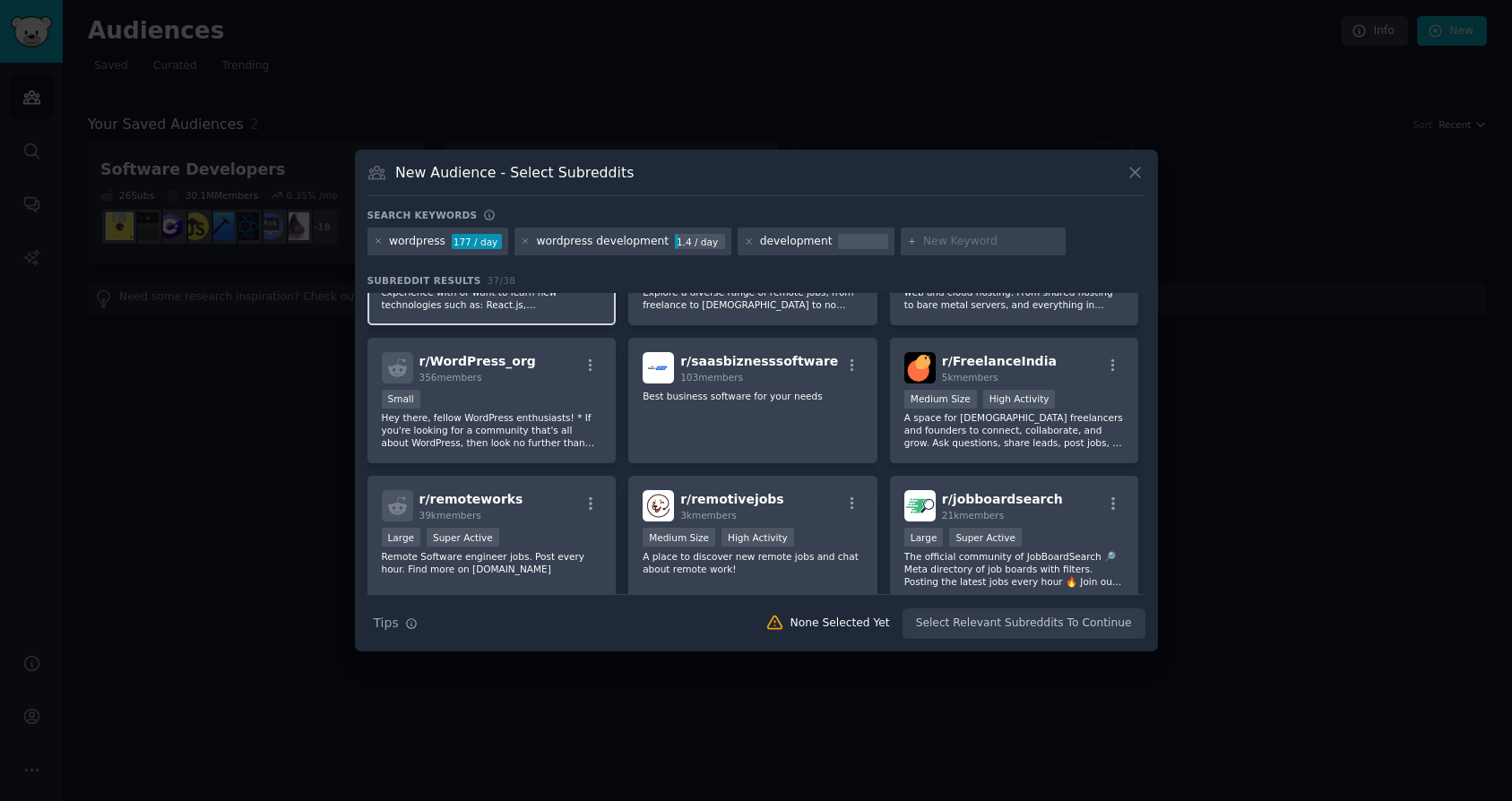
scroll to position [656, 0]
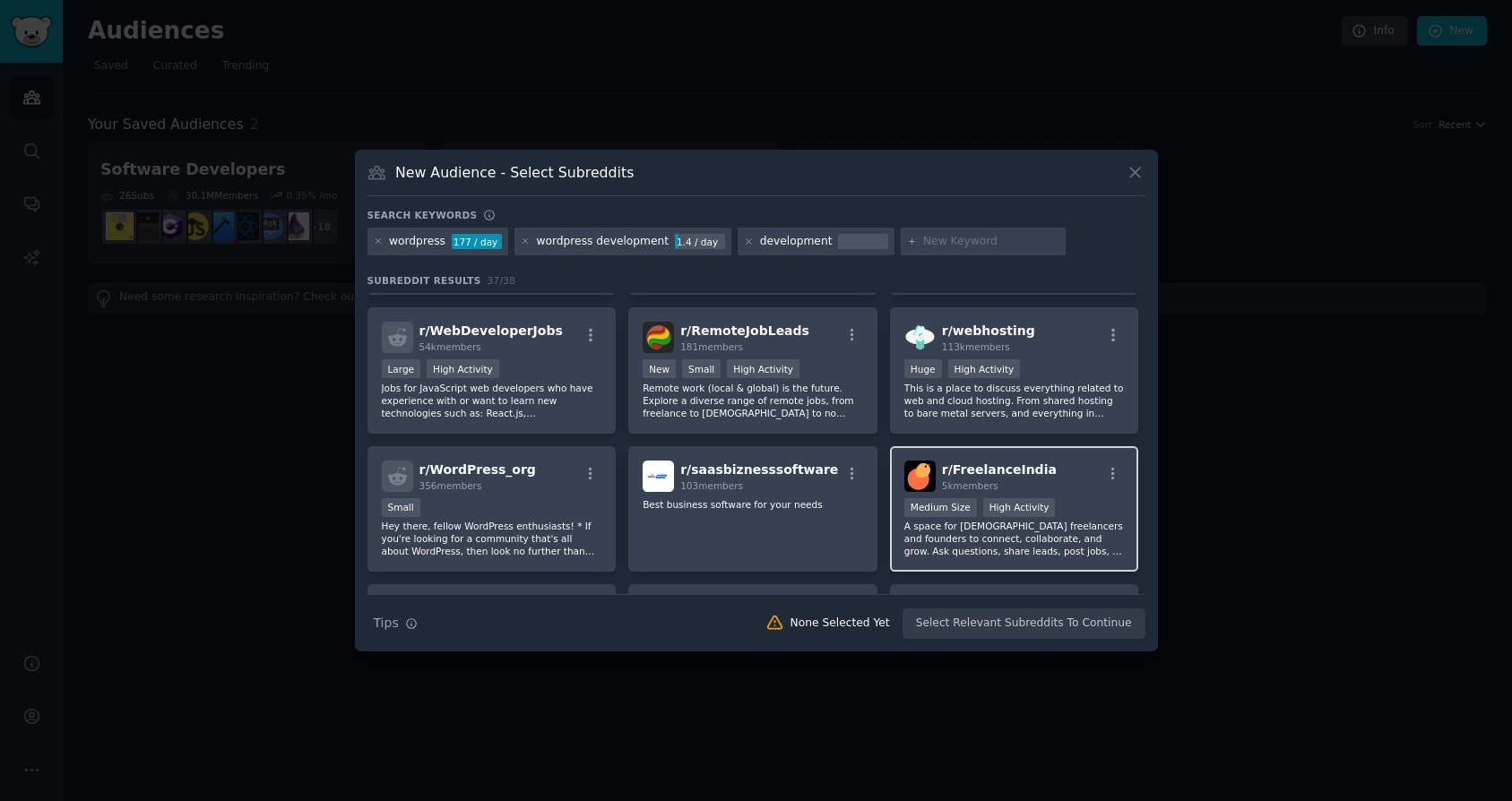
click at [1008, 477] on h2 "r/ FreelanceIndia 5k members" at bounding box center [999, 476] width 115 height 32
